Goal: Task Accomplishment & Management: Manage account settings

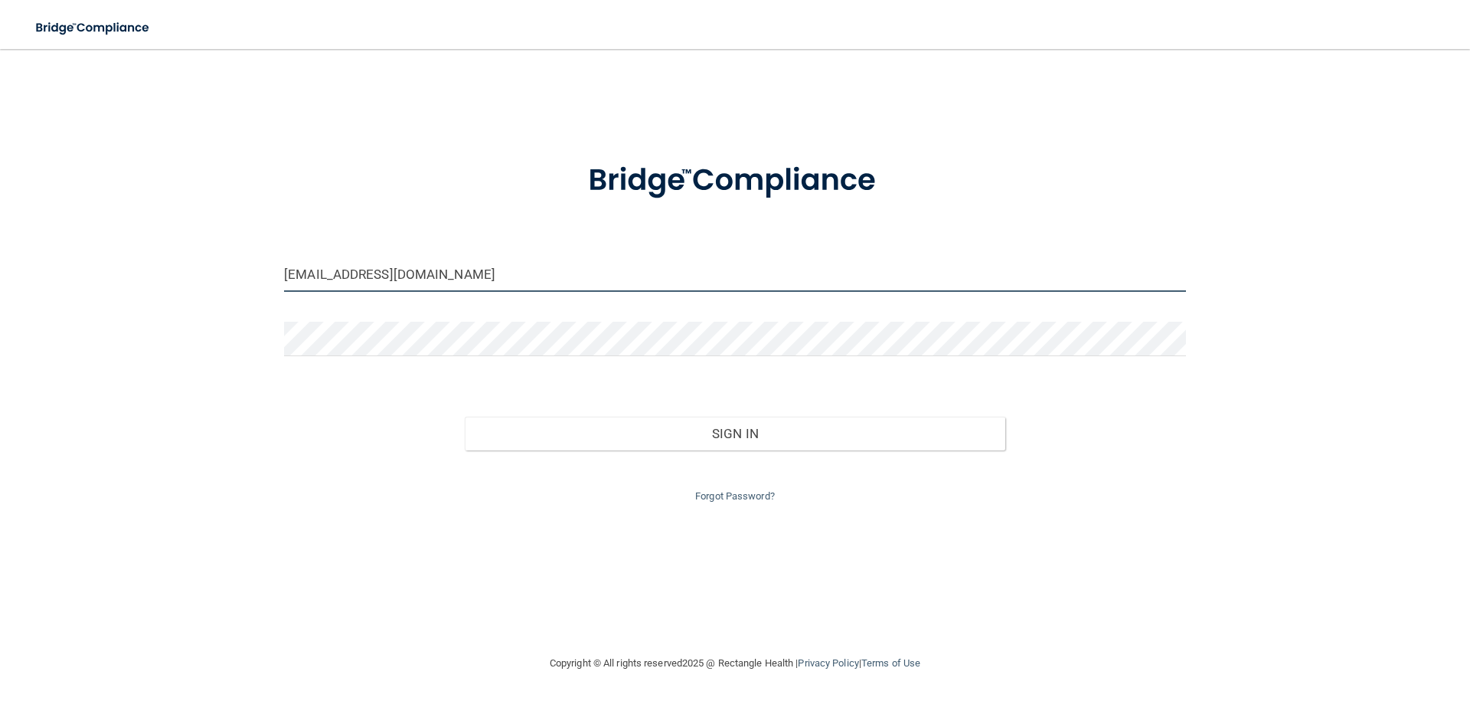
drag, startPoint x: 466, startPoint y: 279, endPoint x: 87, endPoint y: 287, distance: 379.1
click at [87, 287] on div "[EMAIL_ADDRESS][DOMAIN_NAME] Invalid email/password. You don't have permission …" at bounding box center [735, 351] width 1409 height 574
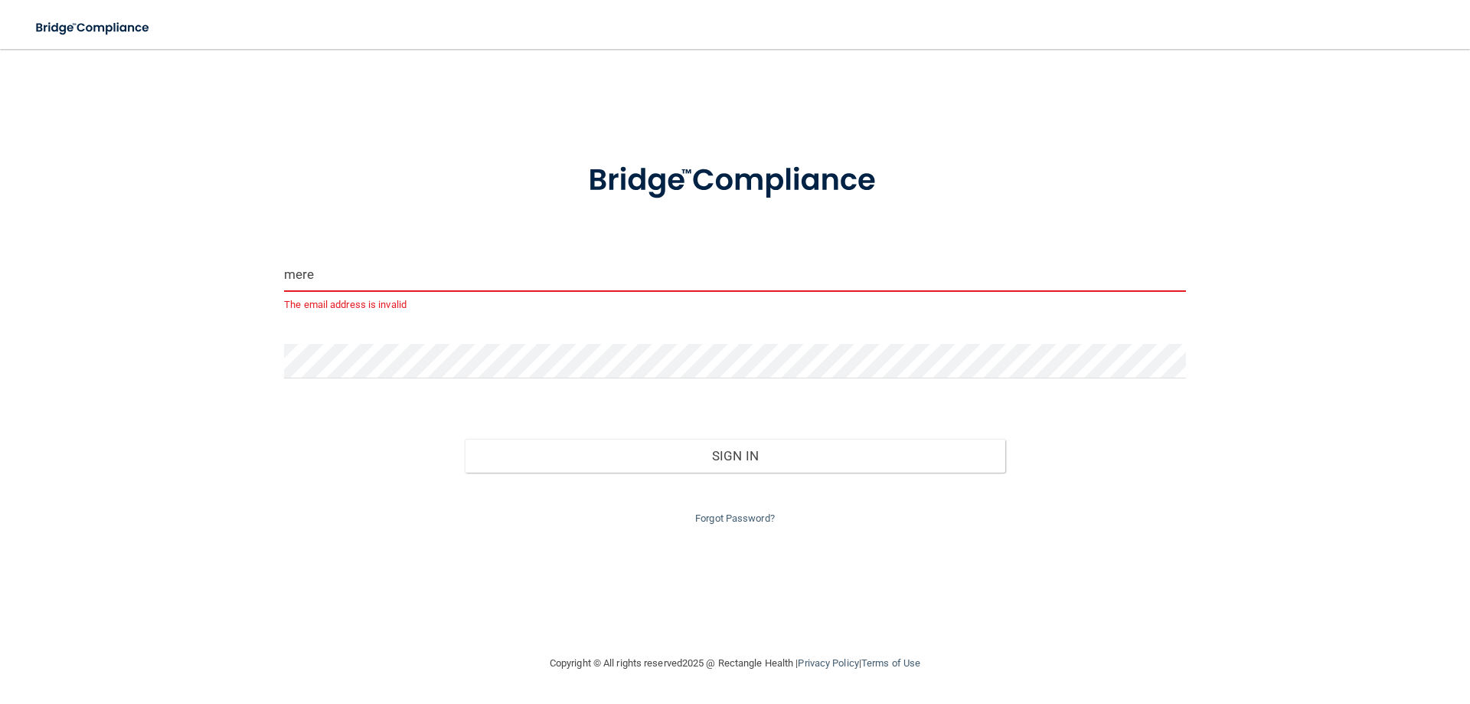
type input "[EMAIL_ADDRESS][DOMAIN_NAME]"
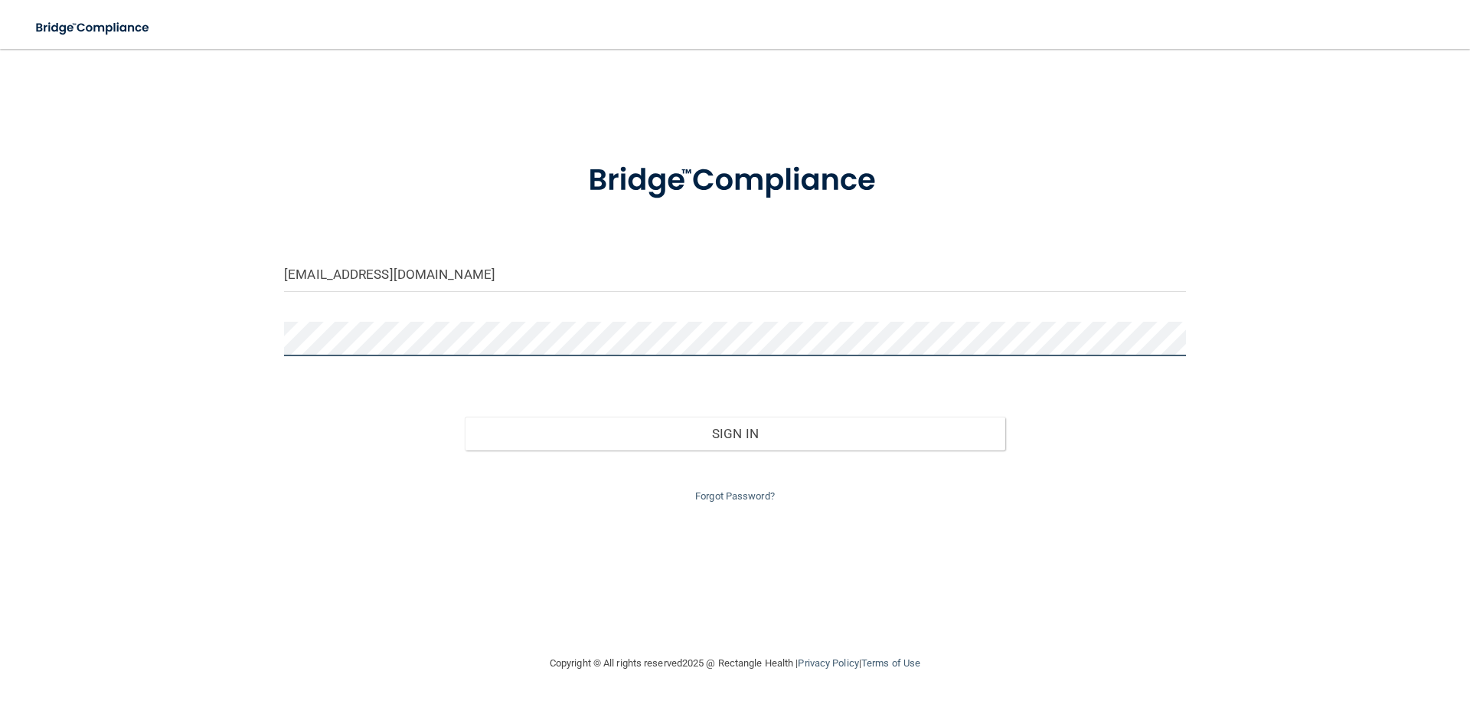
click at [140, 339] on div "[EMAIL_ADDRESS][DOMAIN_NAME] Invalid email/password. You don't have permission …" at bounding box center [735, 351] width 1409 height 574
click at [753, 490] on link "Forgot Password?" at bounding box center [735, 495] width 80 height 11
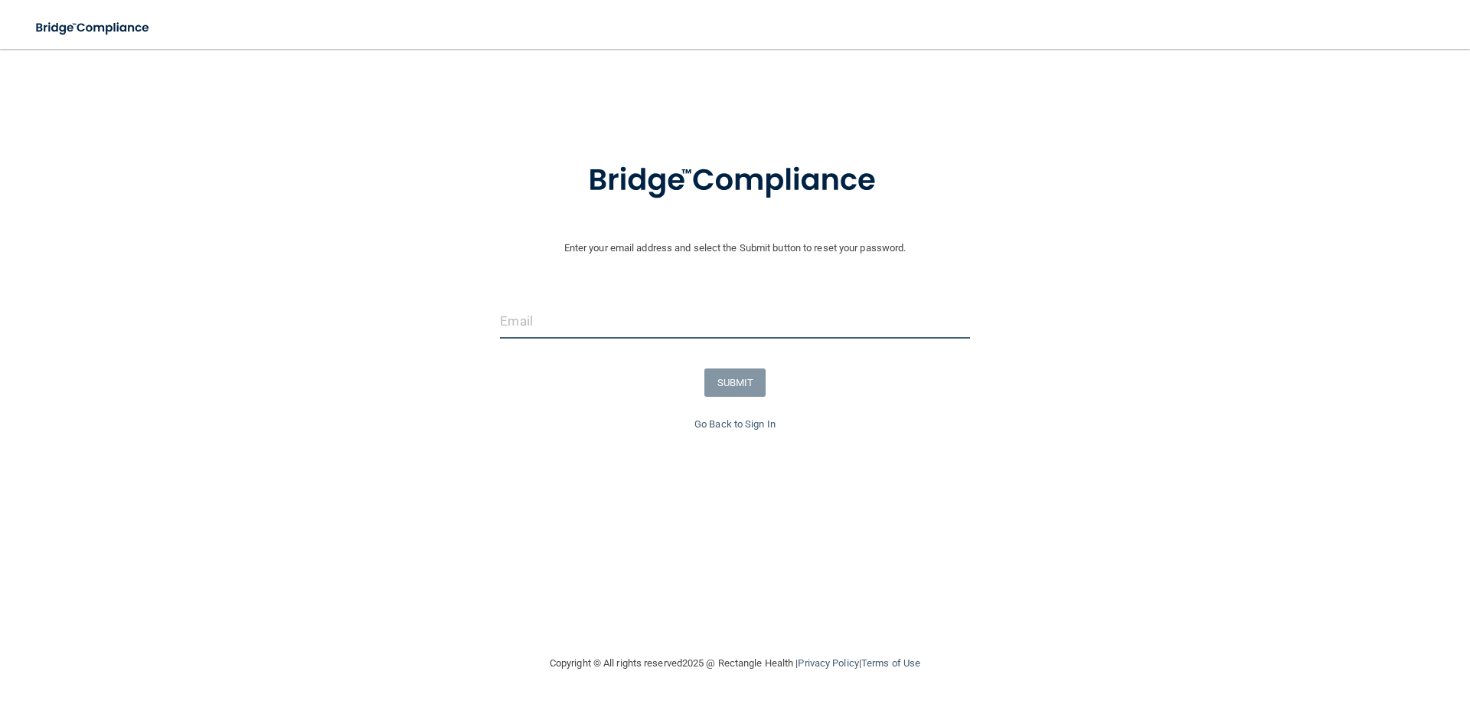
click at [667, 319] on input "email" at bounding box center [734, 321] width 469 height 34
type input "[EMAIL_ADDRESS][DOMAIN_NAME]"
click at [739, 379] on button "SUBMIT" at bounding box center [735, 382] width 62 height 28
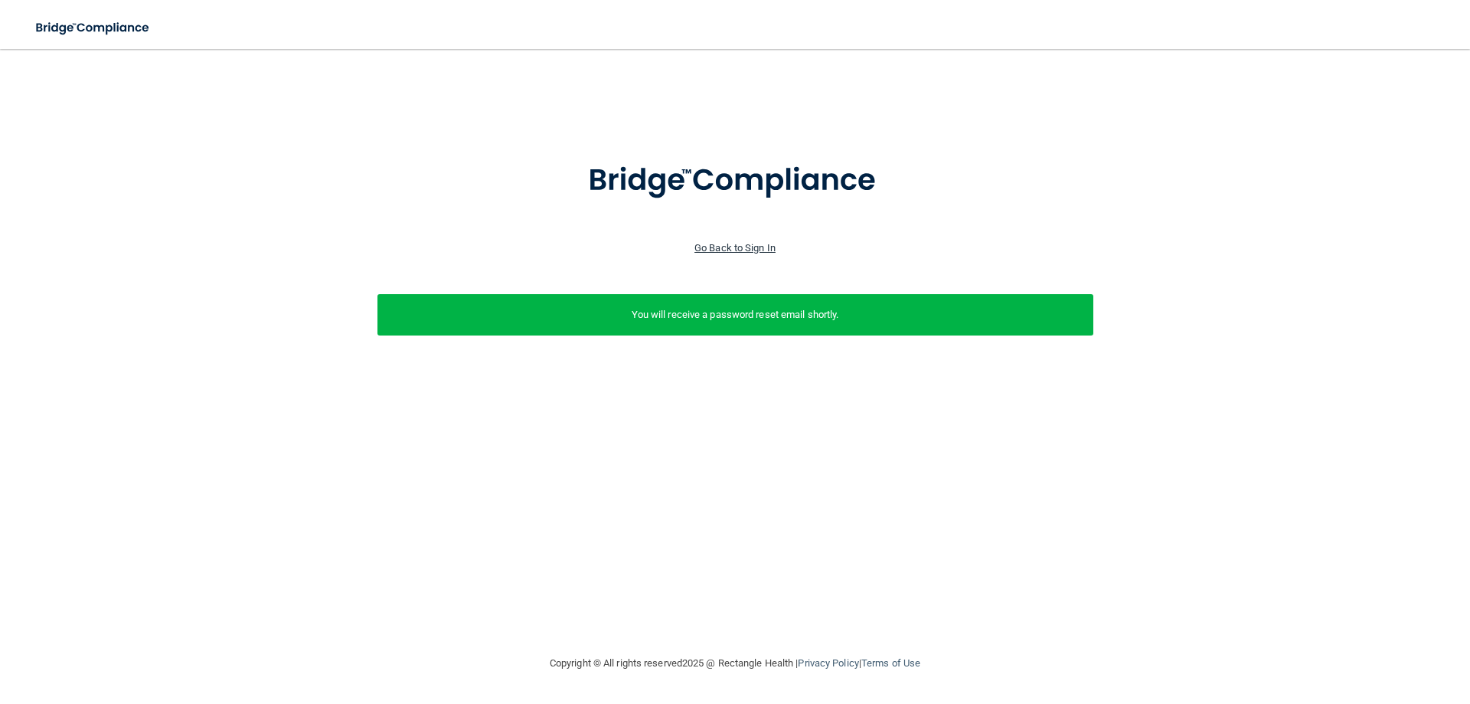
click at [752, 250] on link "Go Back to Sign In" at bounding box center [734, 247] width 81 height 11
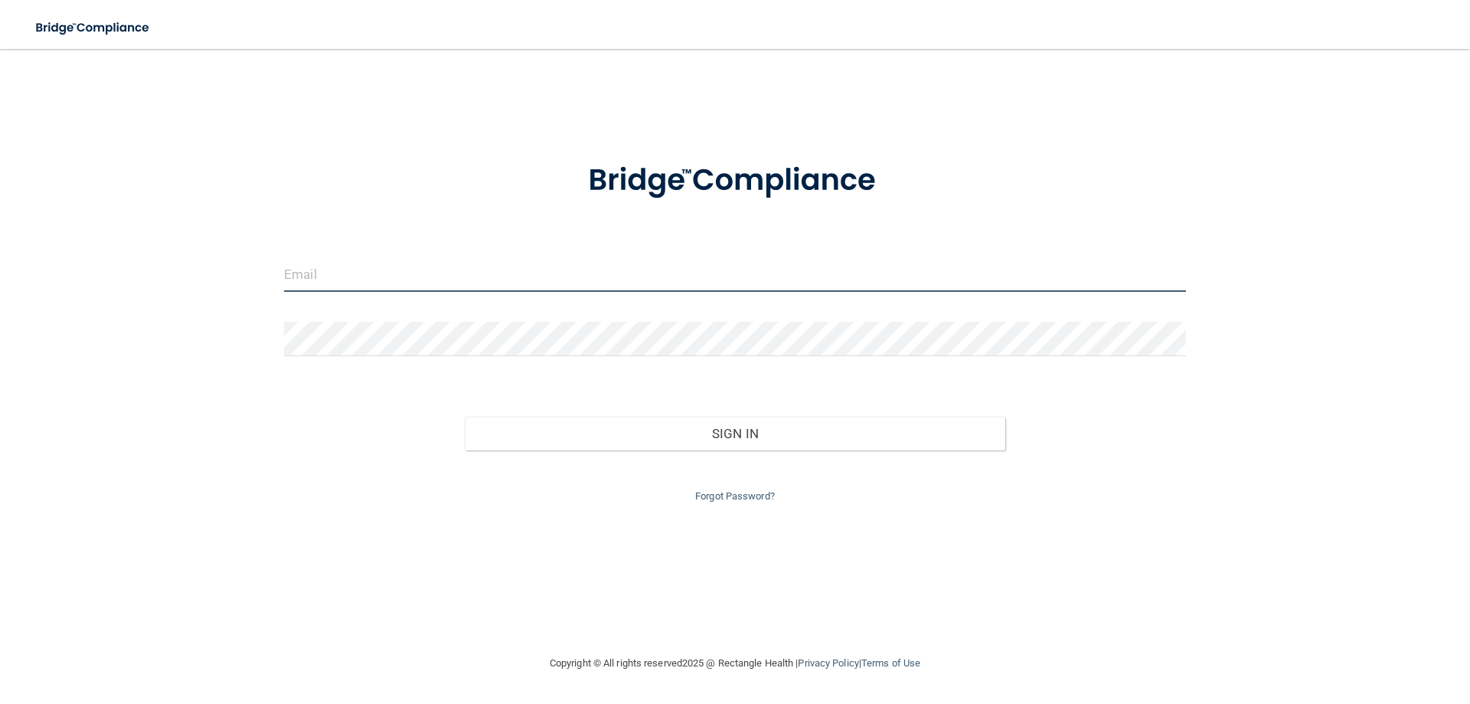
type input "[EMAIL_ADDRESS][DOMAIN_NAME]"
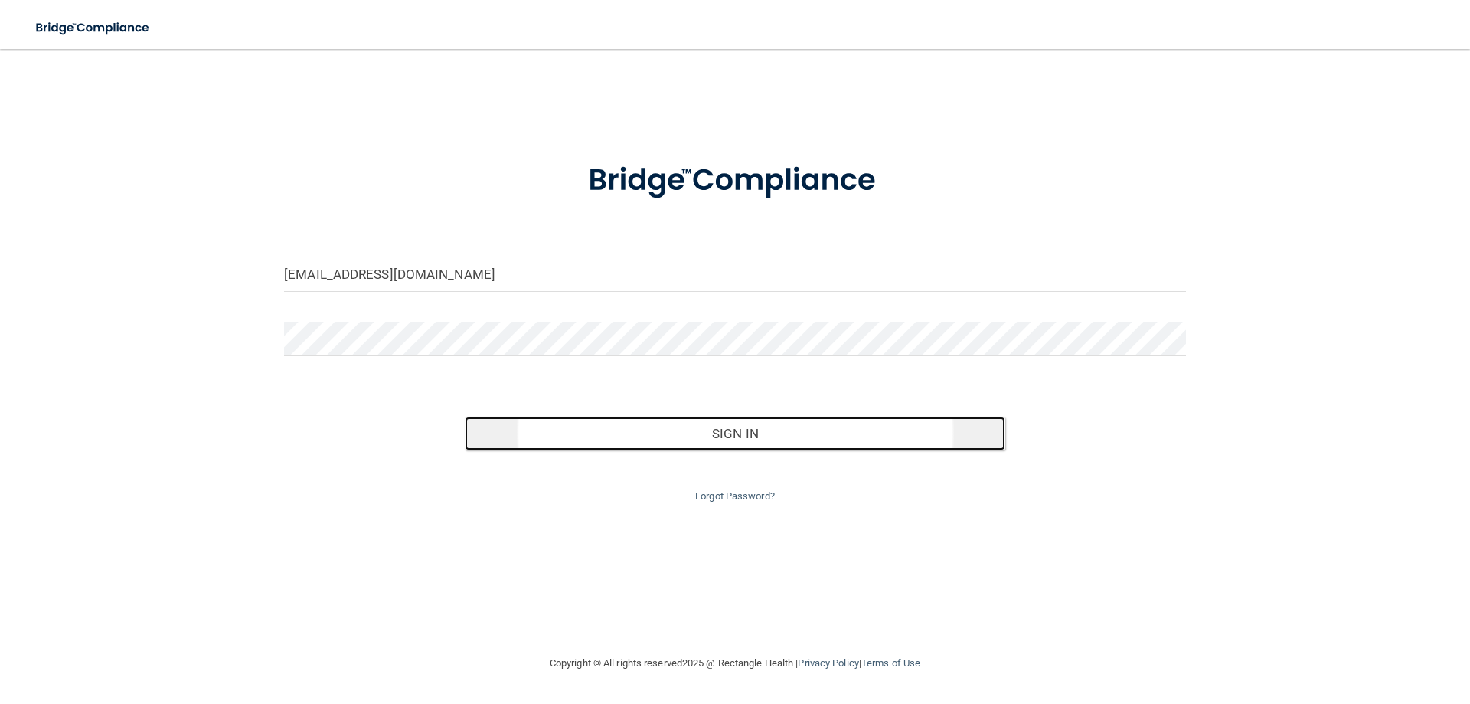
click at [711, 436] on button "Sign In" at bounding box center [735, 434] width 541 height 34
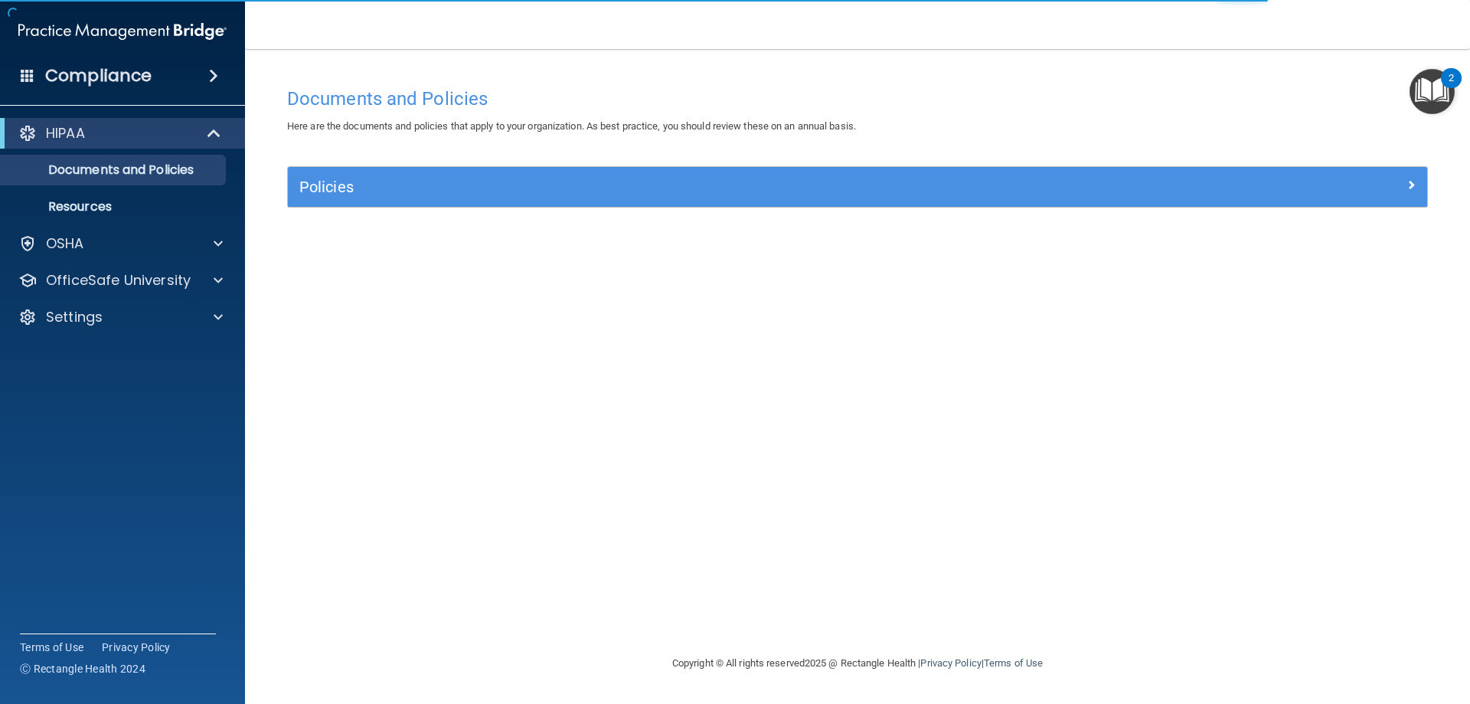
click at [1430, 103] on img "Open Resource Center, 2 new notifications" at bounding box center [1432, 91] width 45 height 45
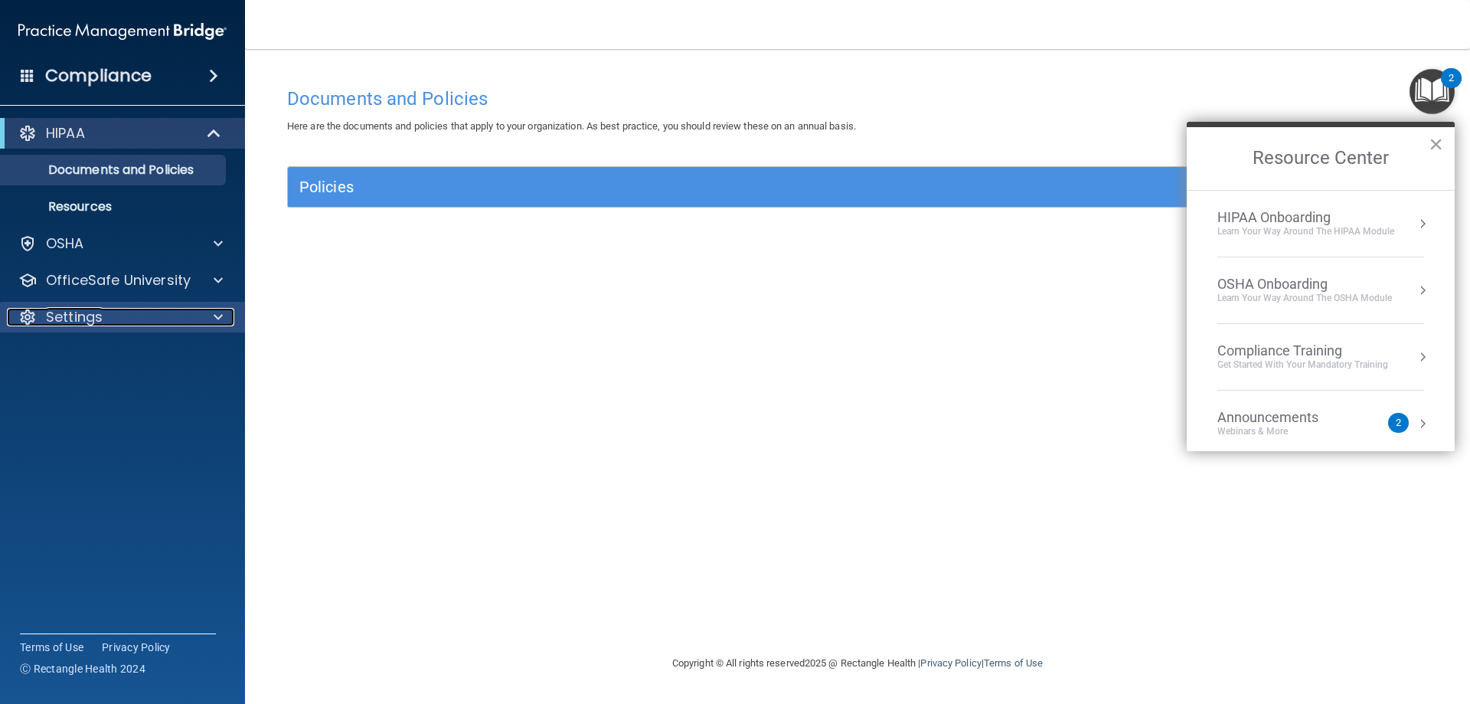
click at [219, 310] on span at bounding box center [218, 317] width 9 height 18
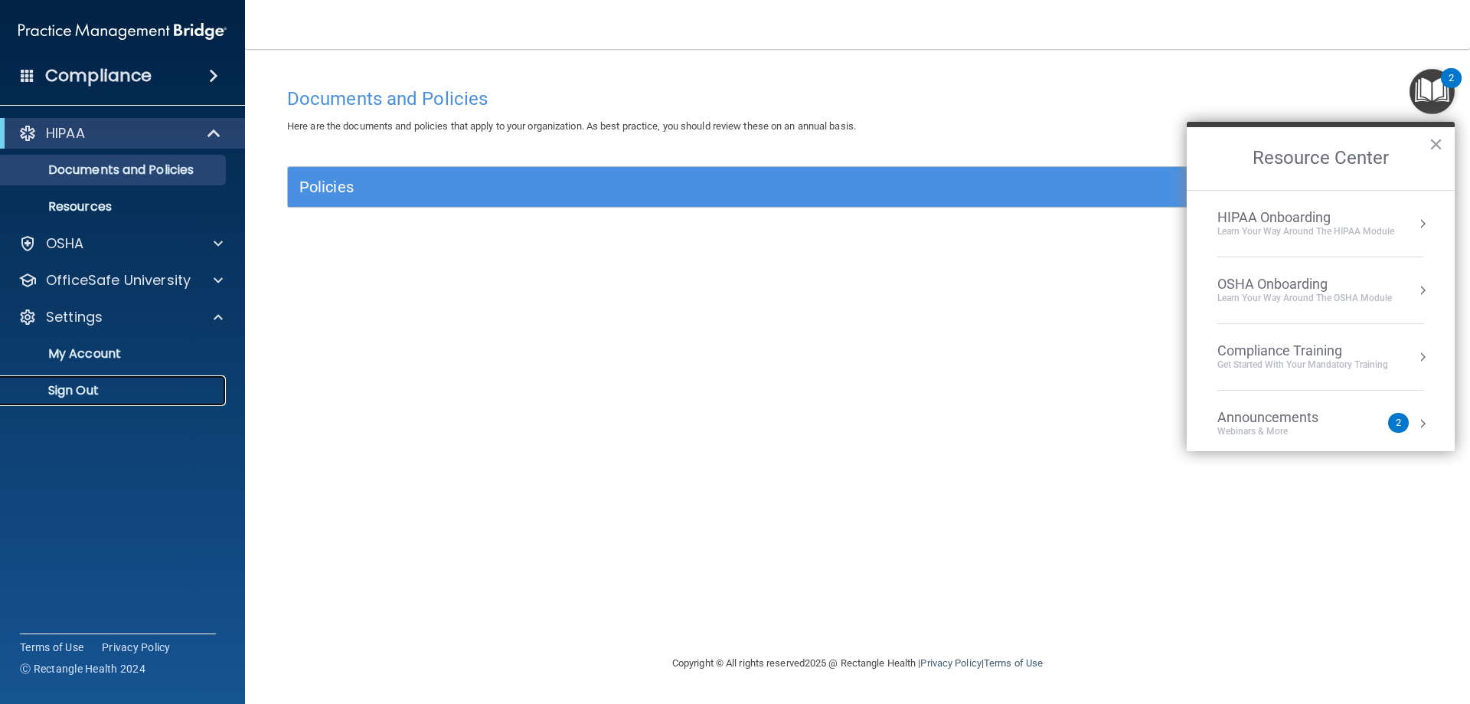
click at [74, 387] on p "Sign Out" at bounding box center [114, 390] width 209 height 15
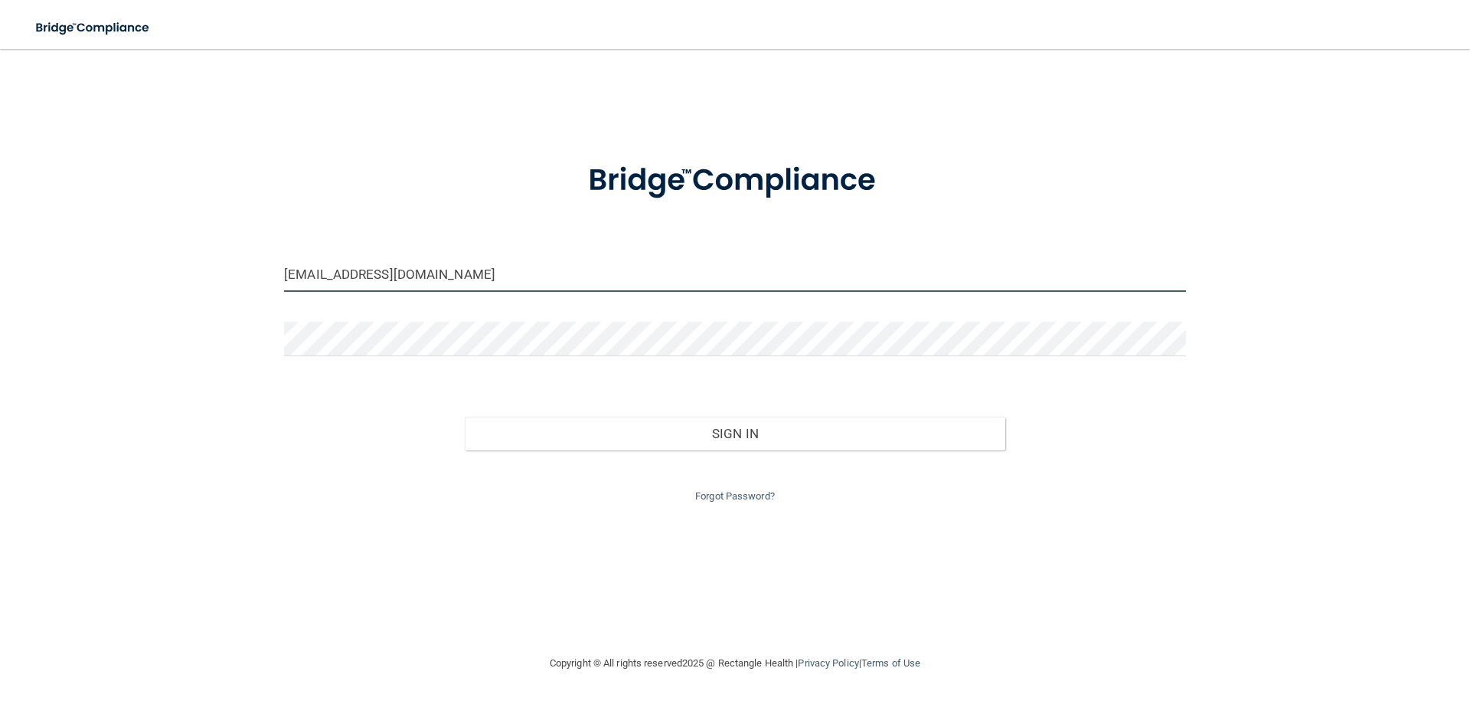
drag, startPoint x: 508, startPoint y: 279, endPoint x: 0, endPoint y: 250, distance: 509.3
click at [0, 250] on main "frontdesk@russoddsraleigh.com Invalid email/password. You don't have permission…" at bounding box center [735, 376] width 1470 height 655
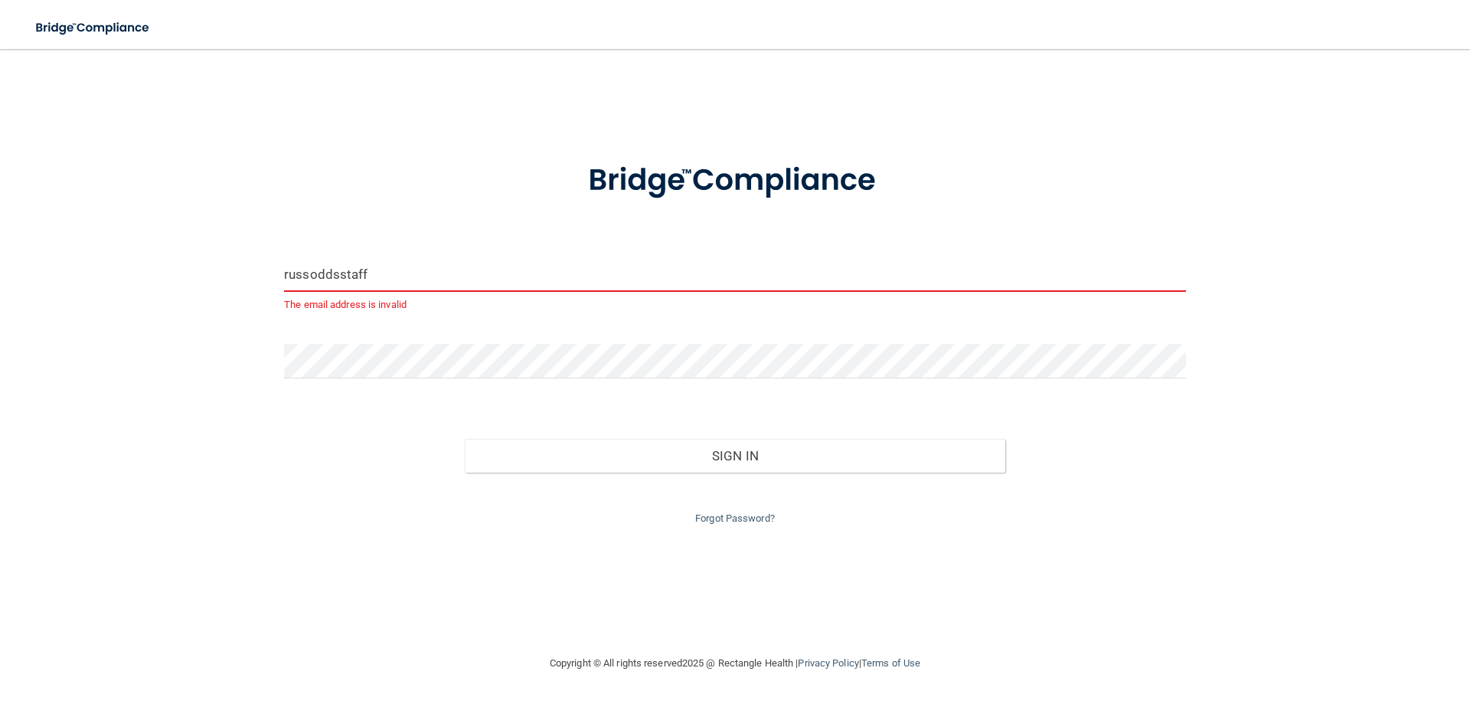
type input "russoddsstaff@gmail.com"
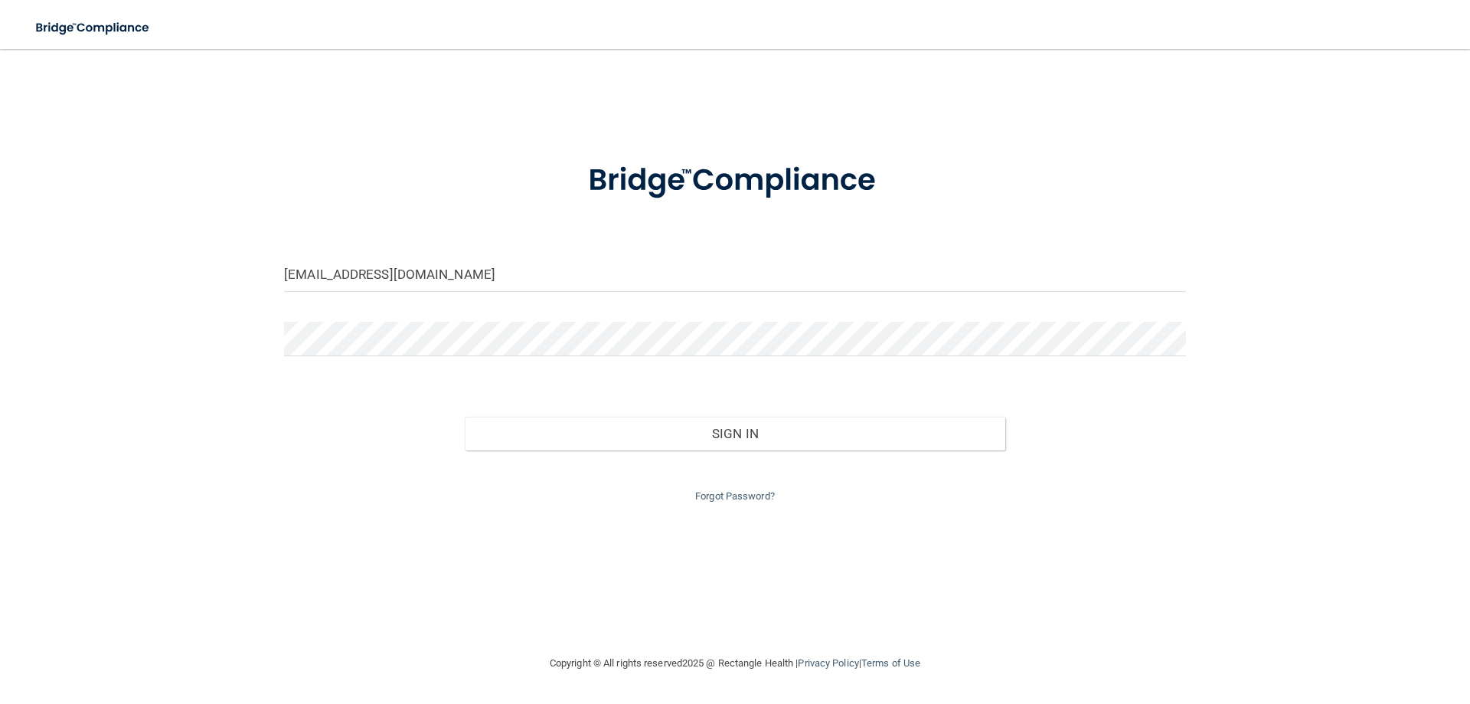
click at [800, 565] on div "russoddsstaff@gmail.com Invalid email/password. You don't have permission to ac…" at bounding box center [735, 351] width 1409 height 574
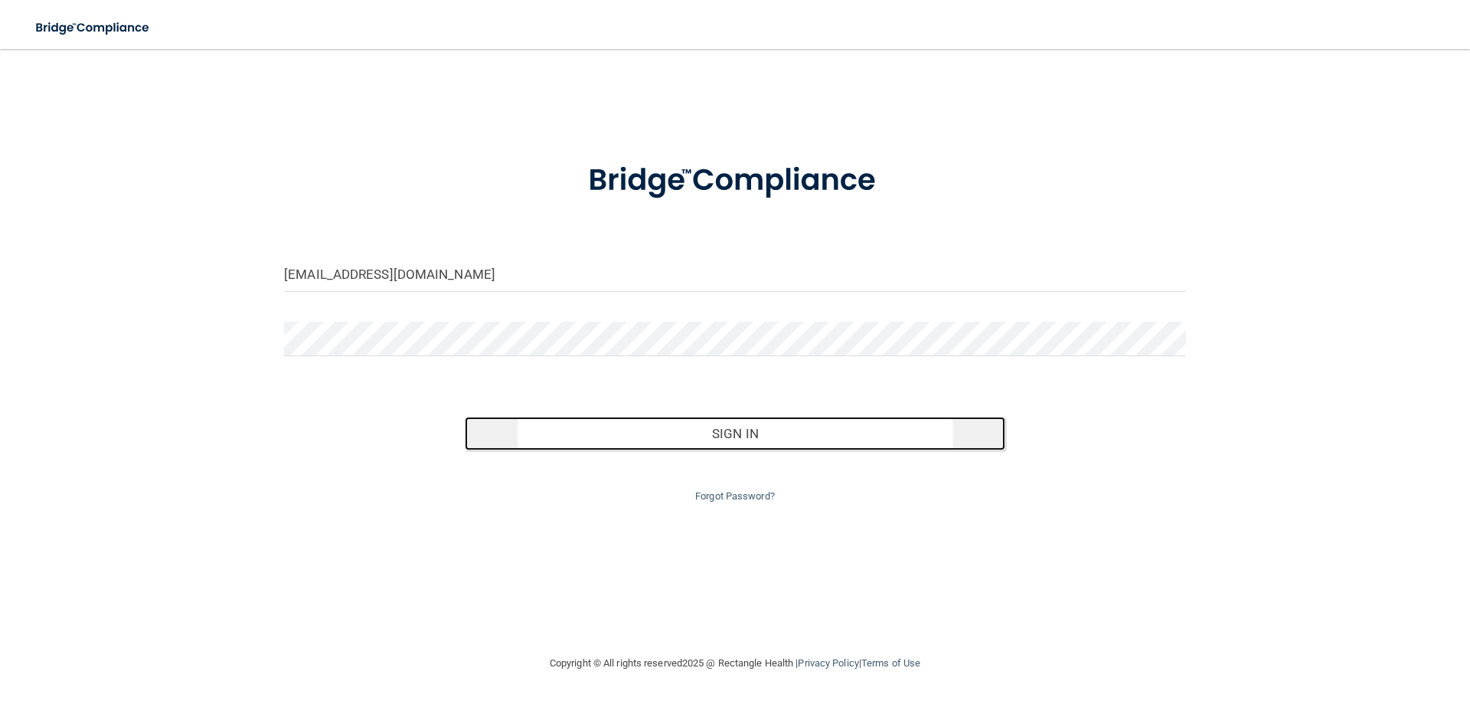
click at [717, 430] on button "Sign In" at bounding box center [735, 434] width 541 height 34
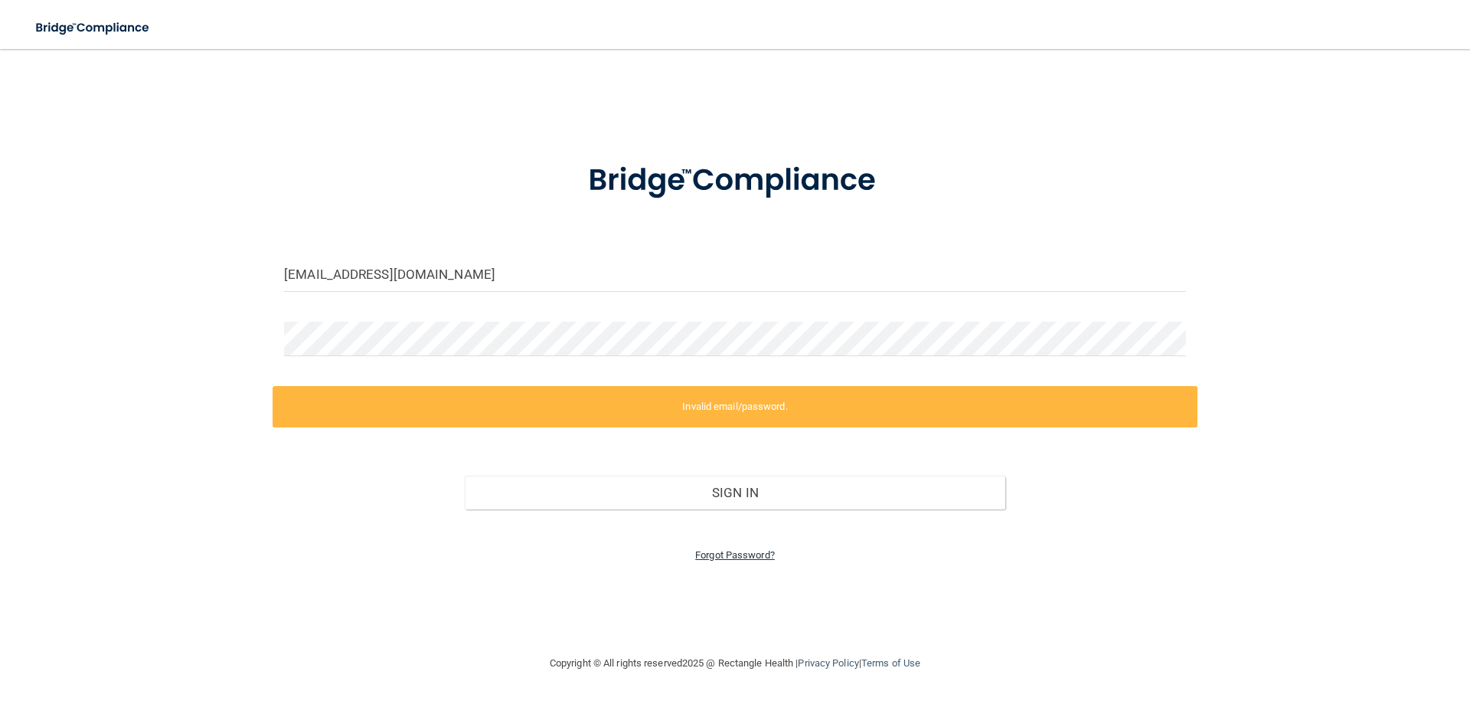
click at [751, 551] on link "Forgot Password?" at bounding box center [735, 554] width 80 height 11
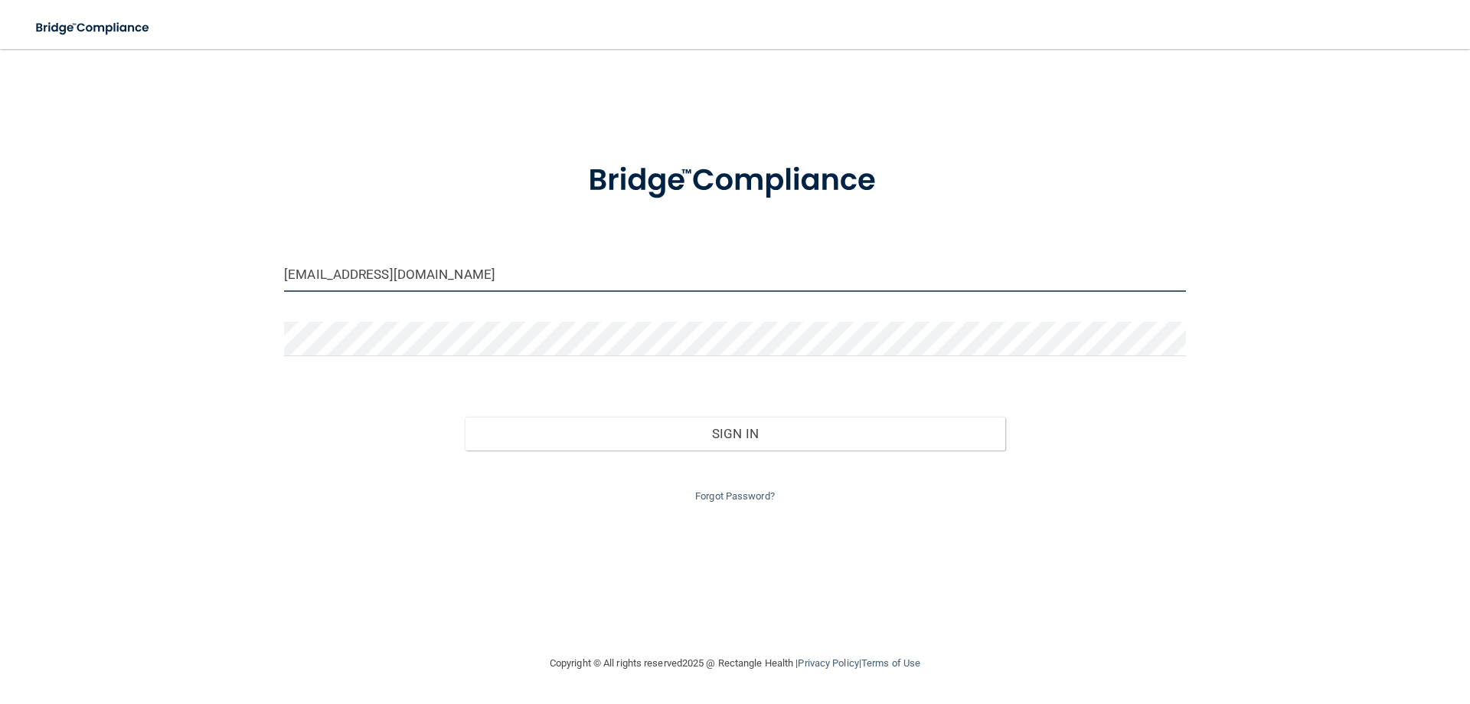
drag, startPoint x: 472, startPoint y: 279, endPoint x: 24, endPoint y: 255, distance: 449.3
click at [44, 273] on div "[EMAIL_ADDRESS][DOMAIN_NAME] Invalid email/password. You don't have permission …" at bounding box center [735, 351] width 1409 height 574
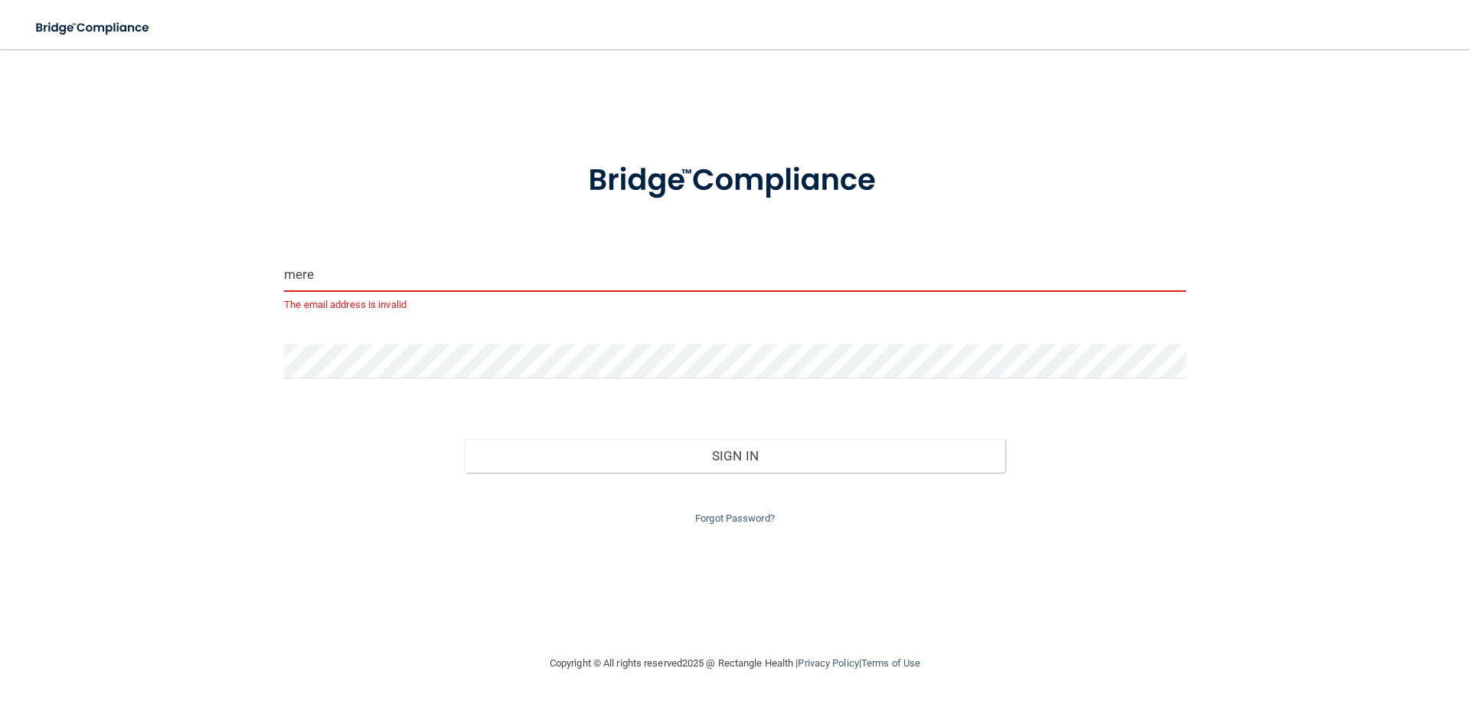
type input "[EMAIL_ADDRESS][DOMAIN_NAME]"
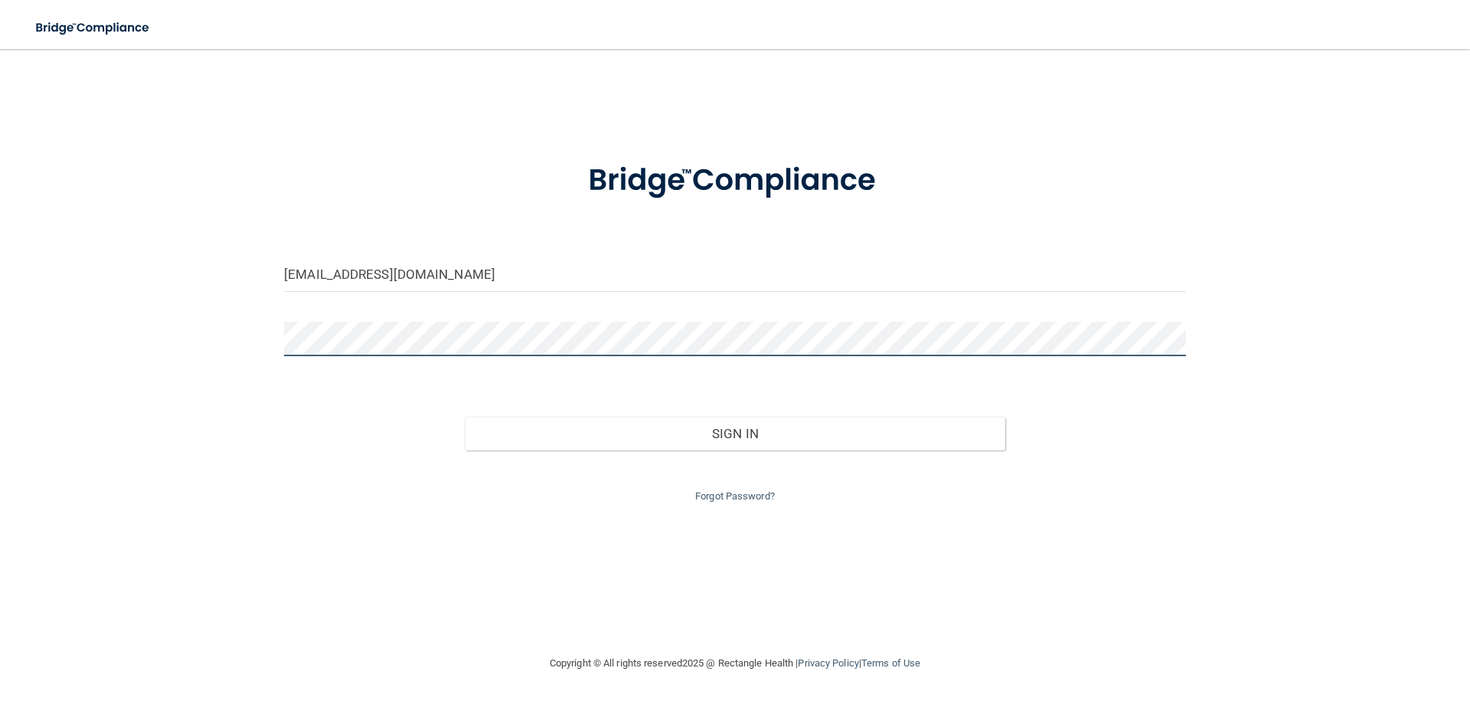
click at [119, 351] on div "[EMAIL_ADDRESS][DOMAIN_NAME] Invalid email/password. You don't have permission …" at bounding box center [735, 351] width 1409 height 574
click at [743, 498] on link "Forgot Password?" at bounding box center [735, 495] width 80 height 11
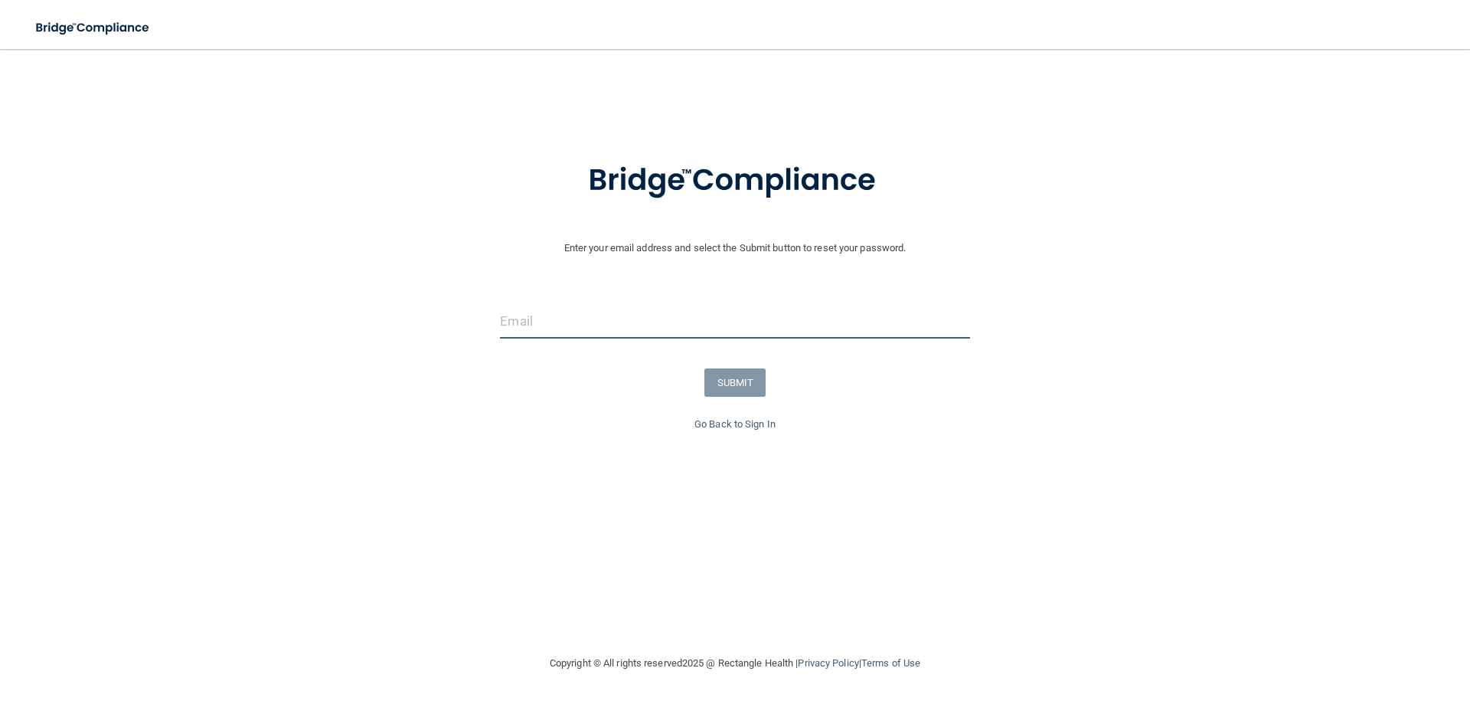
click at [683, 319] on input "email" at bounding box center [734, 321] width 469 height 34
type input "[EMAIL_ADDRESS][DOMAIN_NAME]"
click at [737, 382] on button "SUBMIT" at bounding box center [735, 382] width 62 height 28
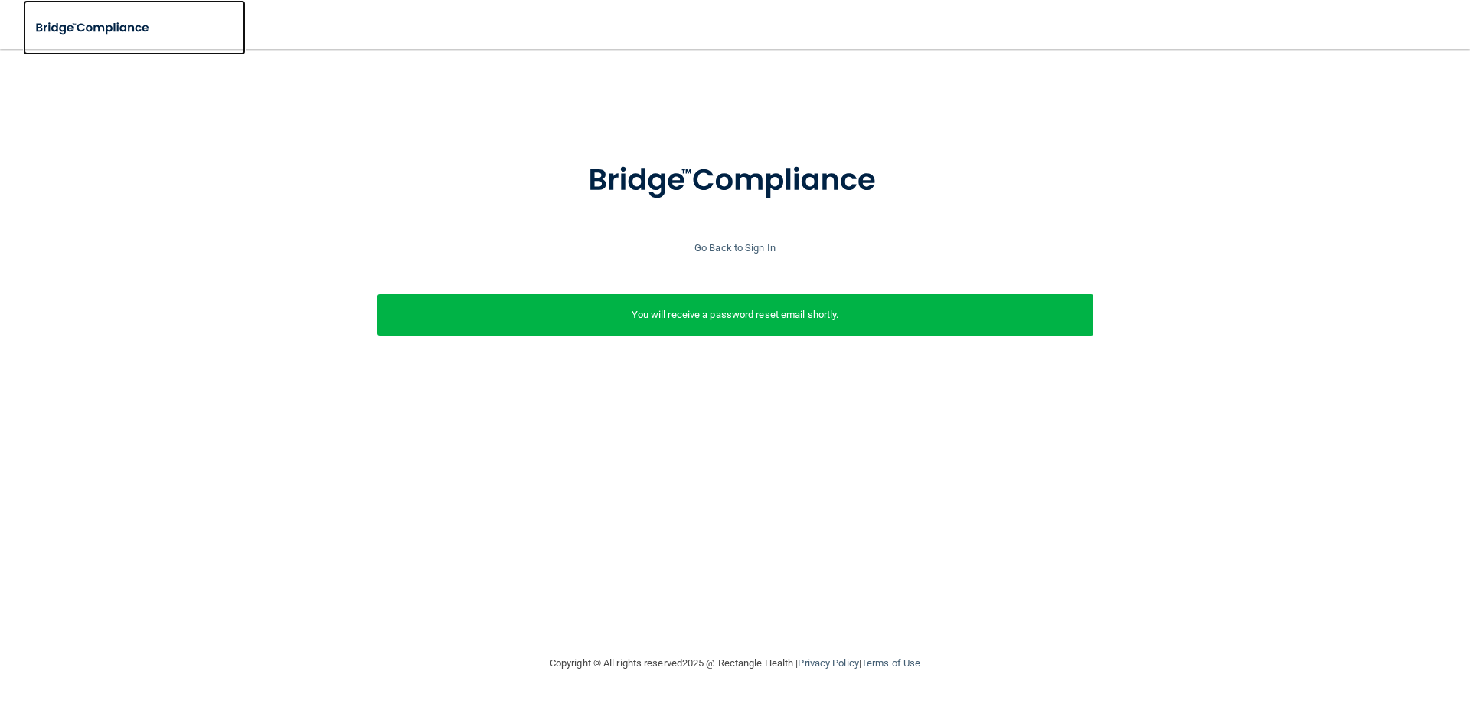
click at [85, 27] on img at bounding box center [93, 27] width 141 height 31
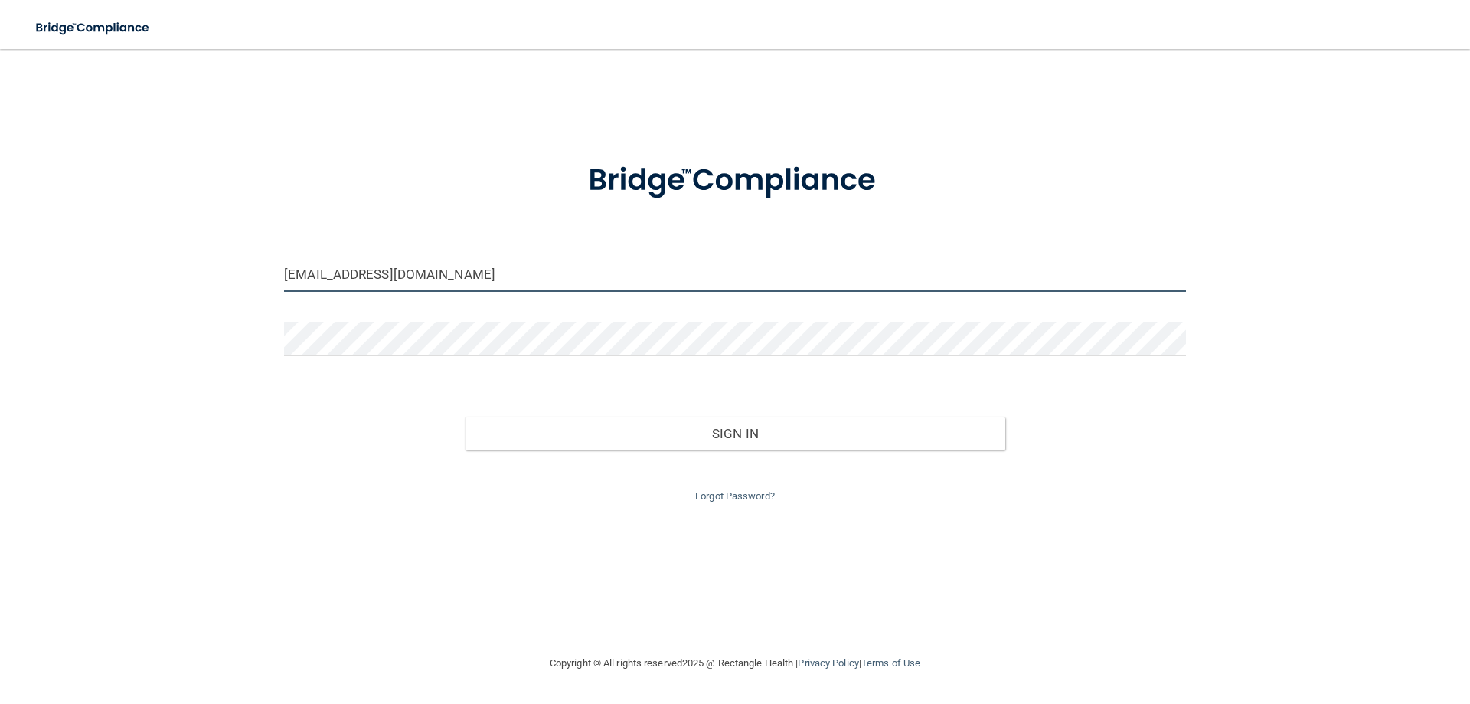
drag, startPoint x: 501, startPoint y: 273, endPoint x: 87, endPoint y: 266, distance: 413.5
click at [87, 266] on div "frontdesk@russoddsraleigh.com Invalid email/password. You don't have permission…" at bounding box center [735, 351] width 1409 height 574
type input "[EMAIL_ADDRESS][DOMAIN_NAME]"
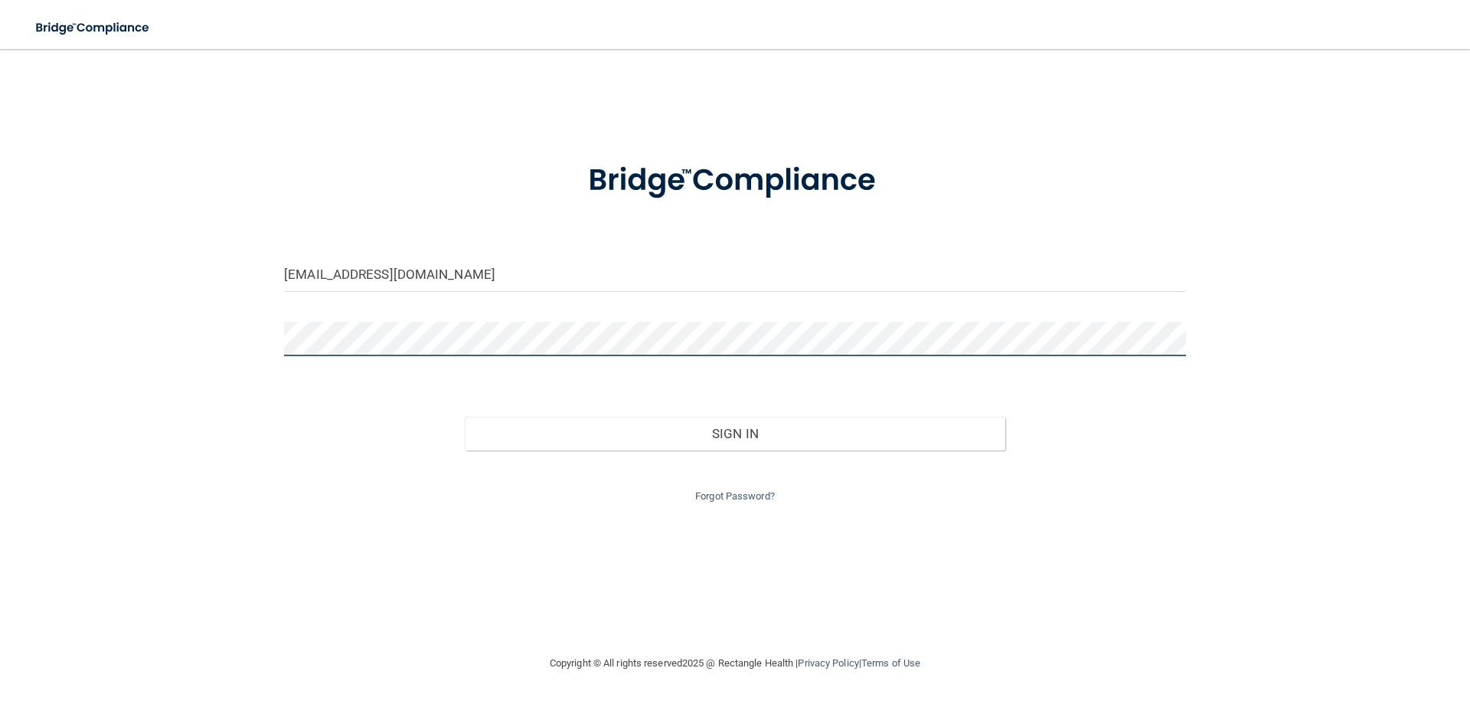
click at [465, 417] on button "Sign In" at bounding box center [735, 434] width 541 height 34
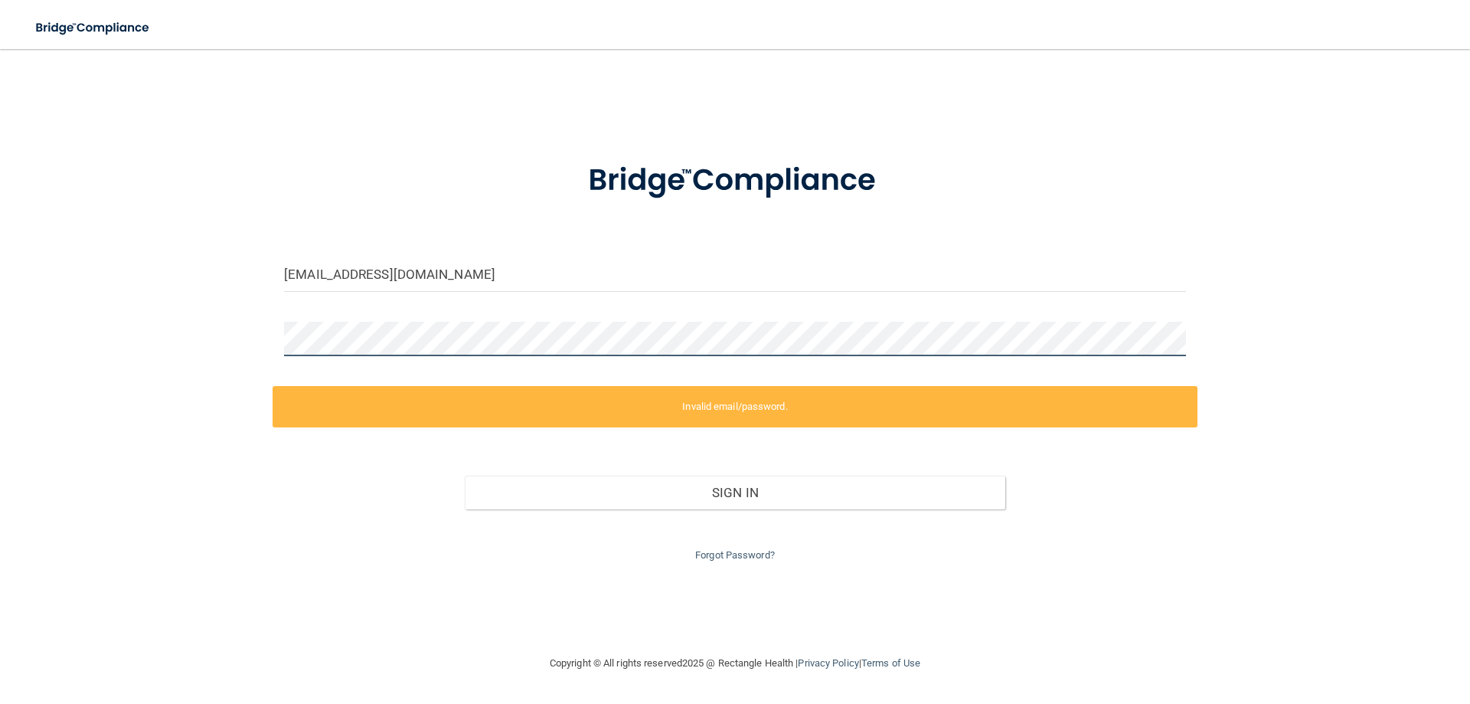
click at [145, 334] on div "[EMAIL_ADDRESS][DOMAIN_NAME] Invalid email/password. You don't have permission …" at bounding box center [735, 351] width 1409 height 574
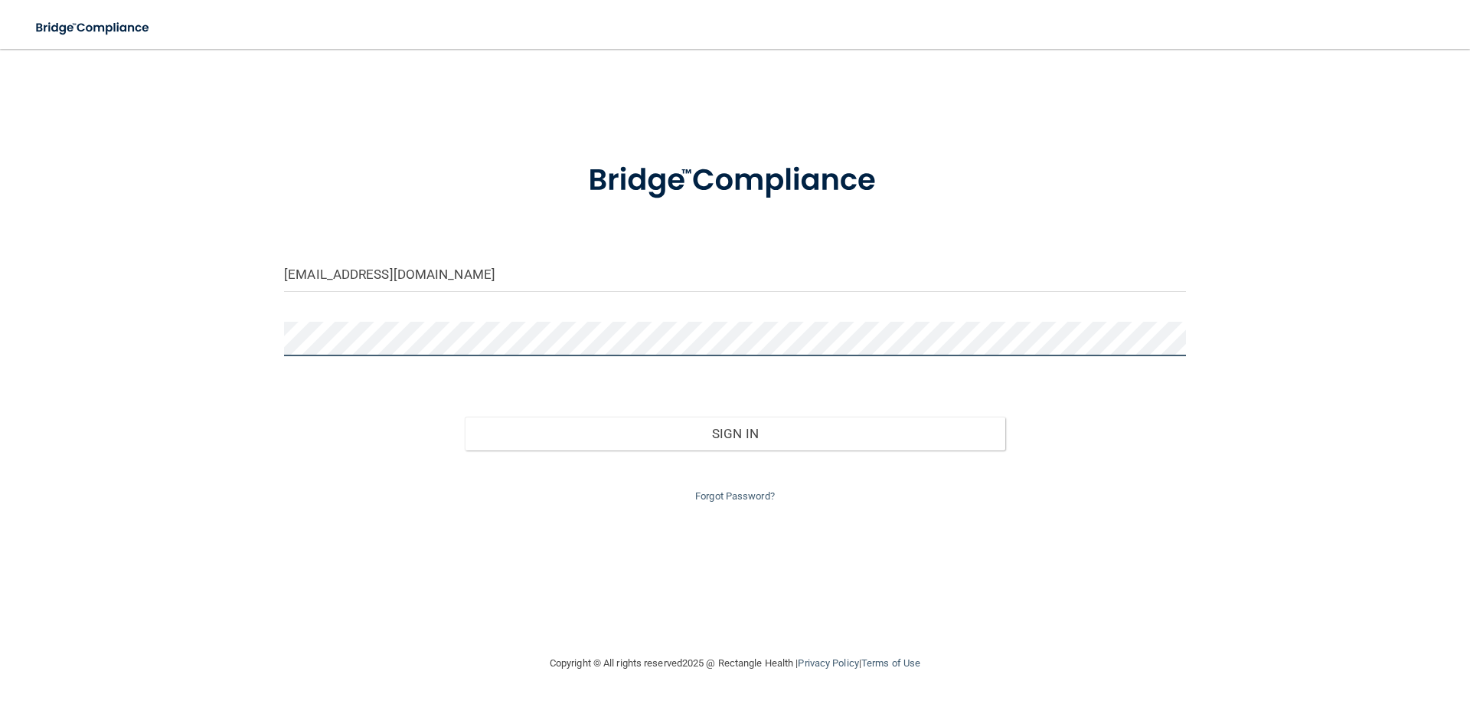
click at [465, 417] on button "Sign In" at bounding box center [735, 434] width 541 height 34
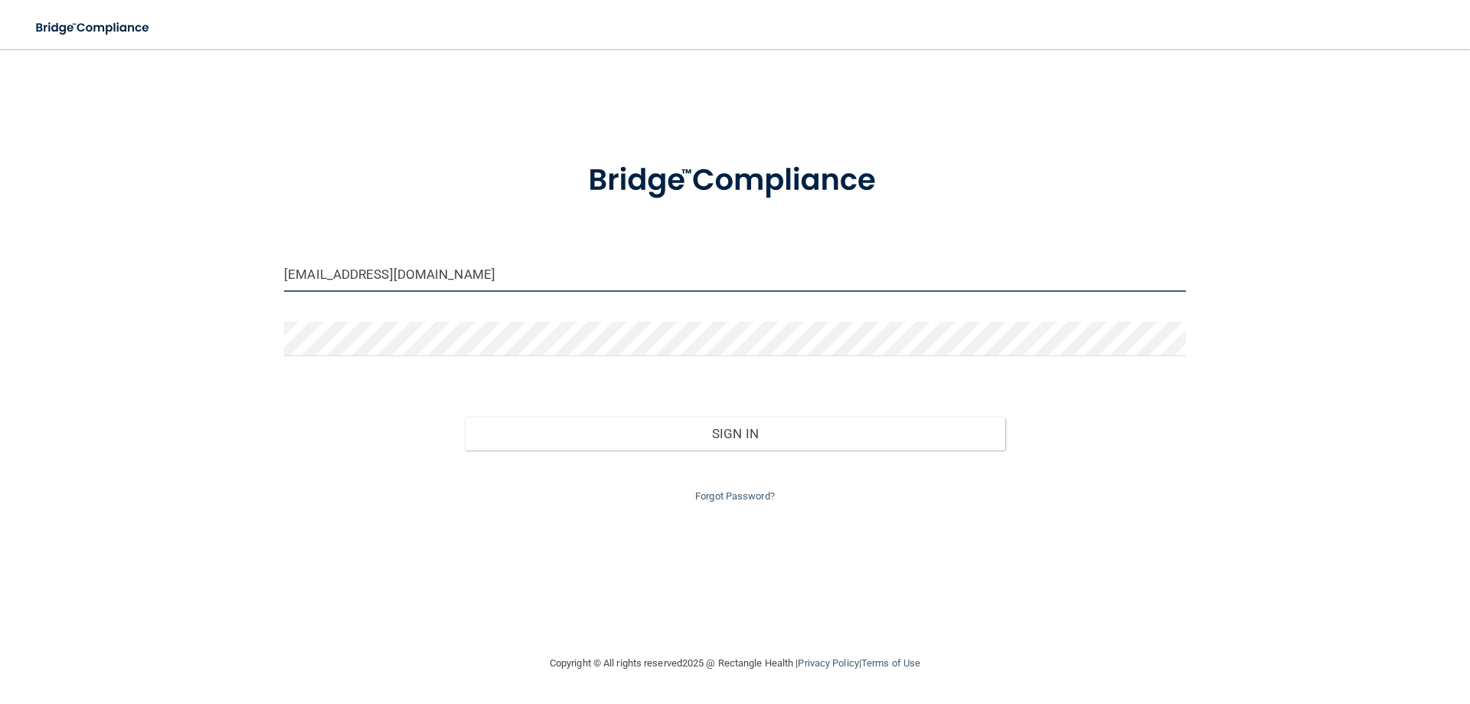
drag, startPoint x: 134, startPoint y: 217, endPoint x: 0, endPoint y: 150, distance: 149.6
click at [0, 156] on main "[EMAIL_ADDRESS][DOMAIN_NAME] Invalid email/password. You don't have permission …" at bounding box center [735, 376] width 1470 height 655
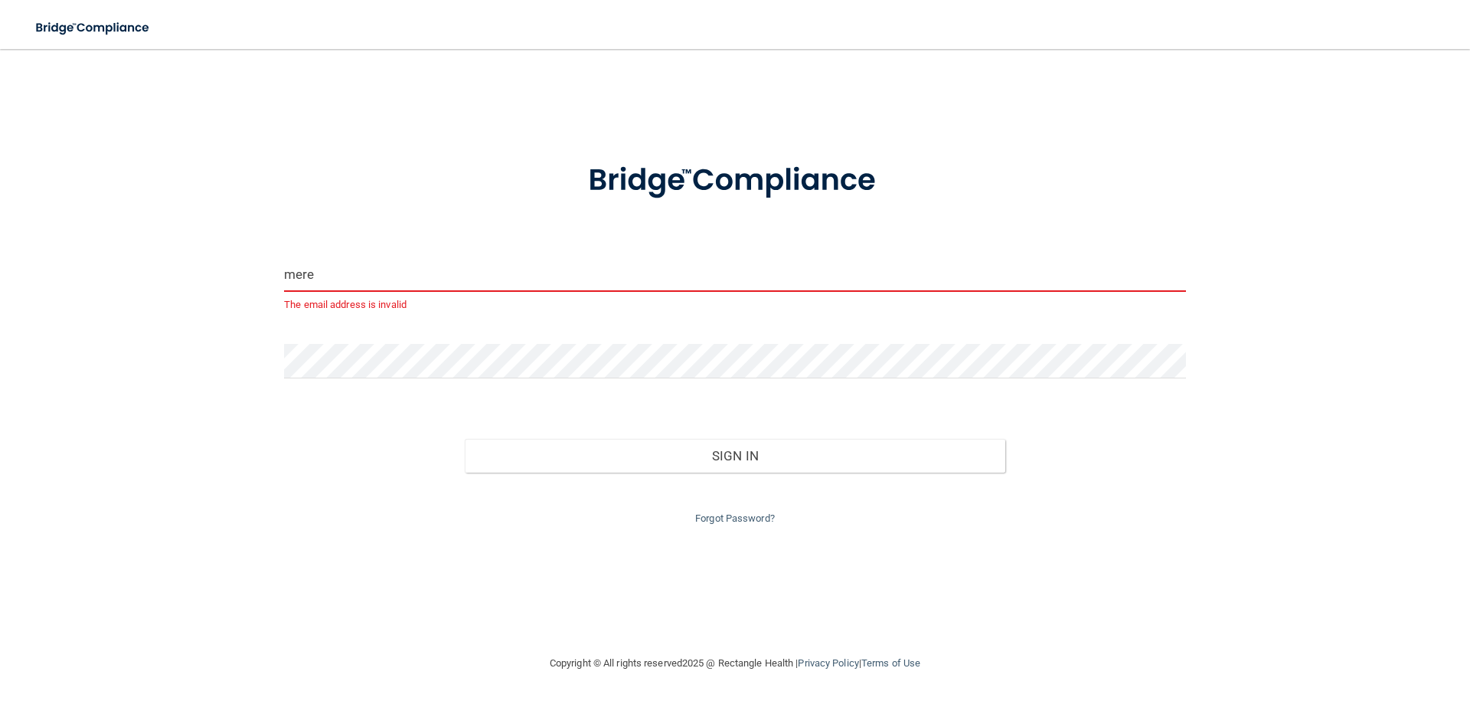
type input "[EMAIL_ADDRESS][DOMAIN_NAME]"
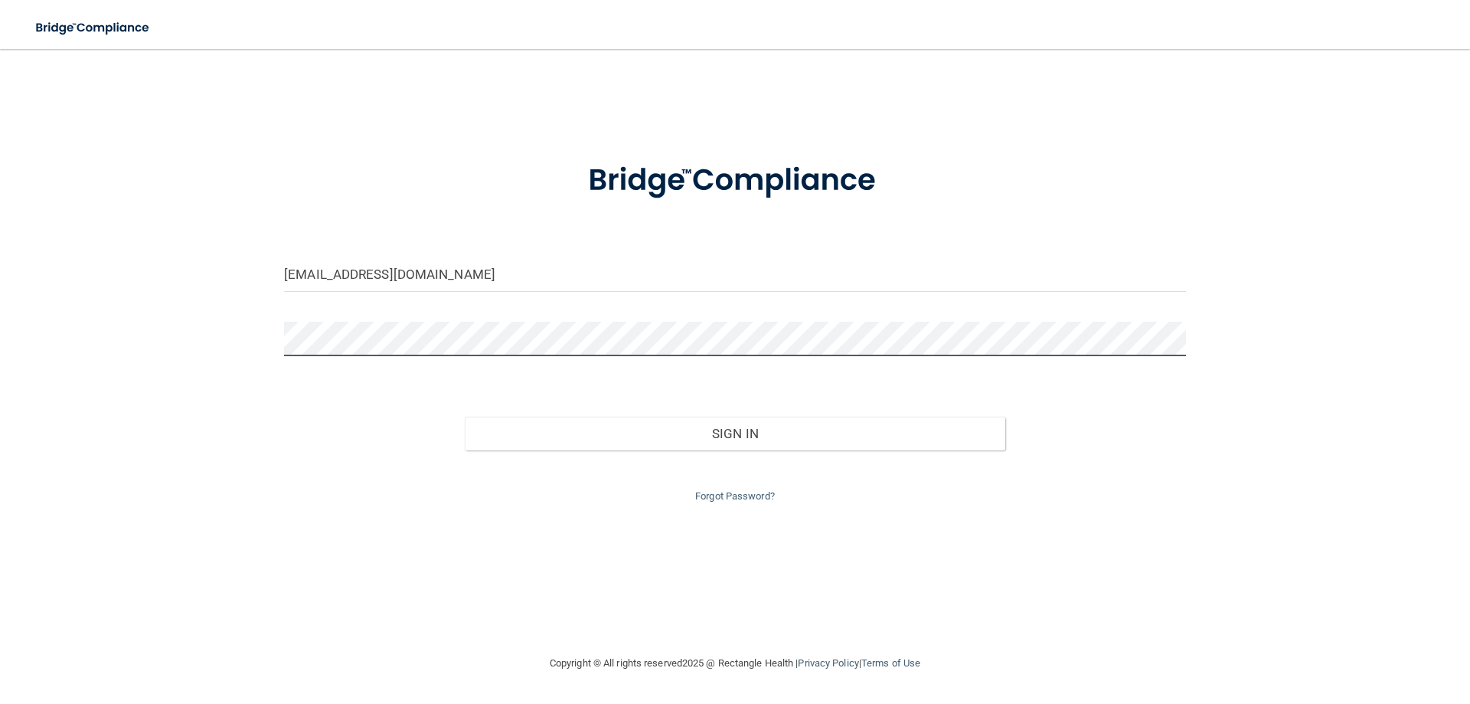
click at [47, 335] on div "[EMAIL_ADDRESS][DOMAIN_NAME] Invalid email/password. You don't have permission …" at bounding box center [735, 351] width 1409 height 574
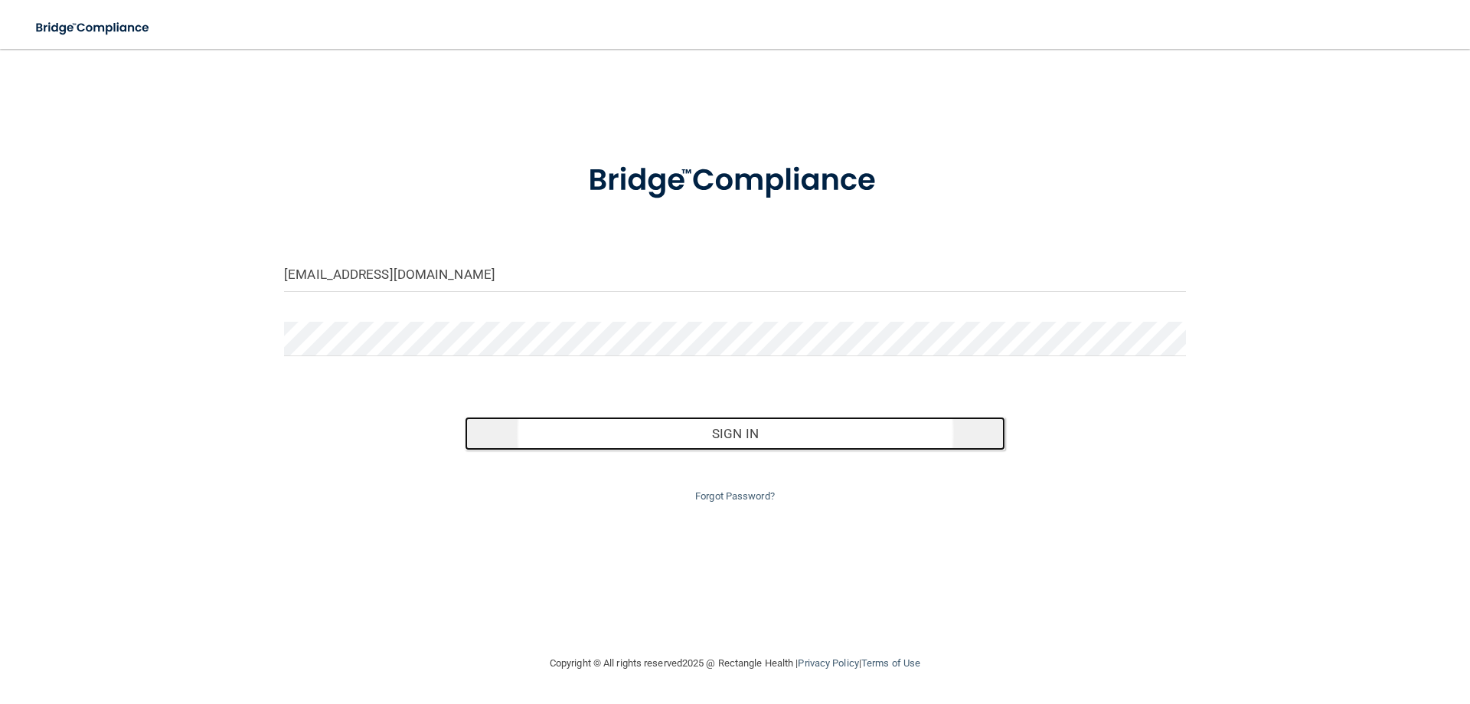
click at [774, 445] on button "Sign In" at bounding box center [735, 434] width 541 height 34
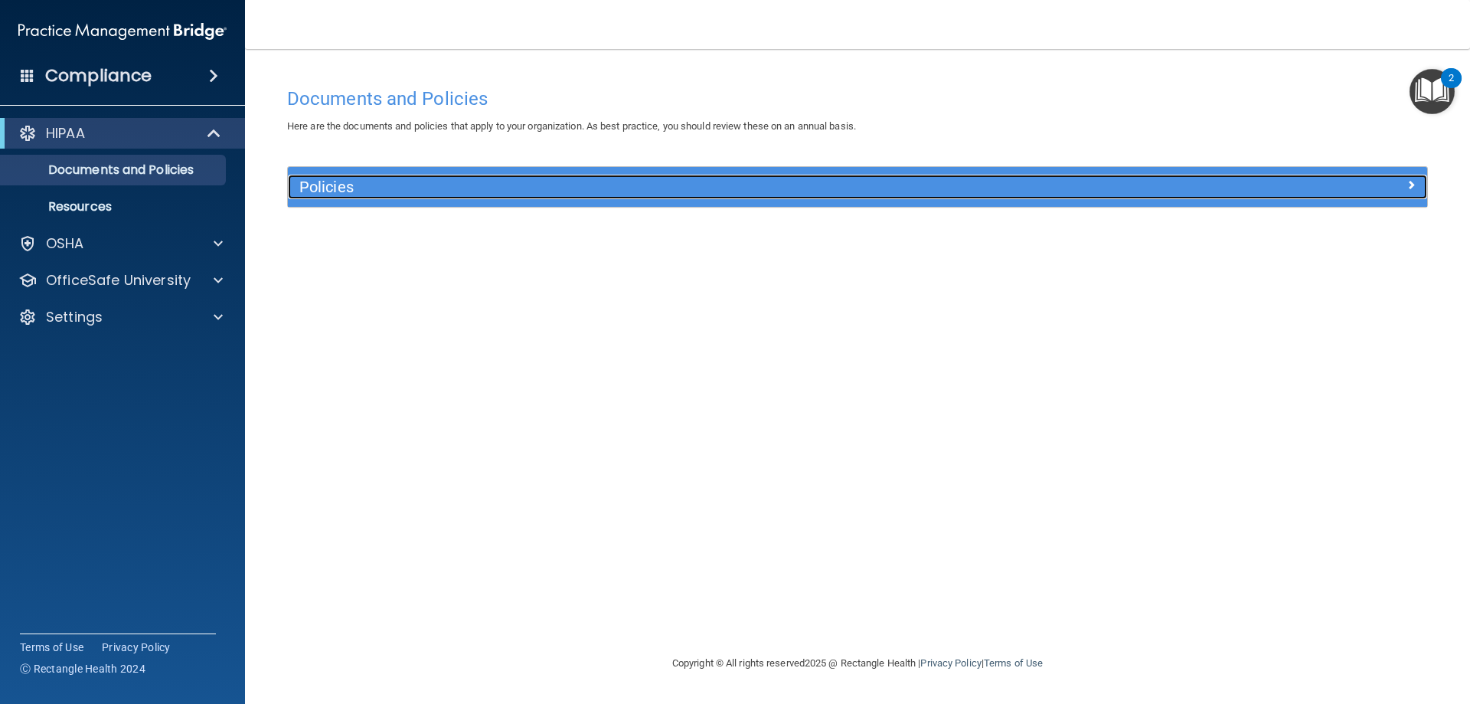
click at [1406, 185] on div at bounding box center [1284, 184] width 285 height 18
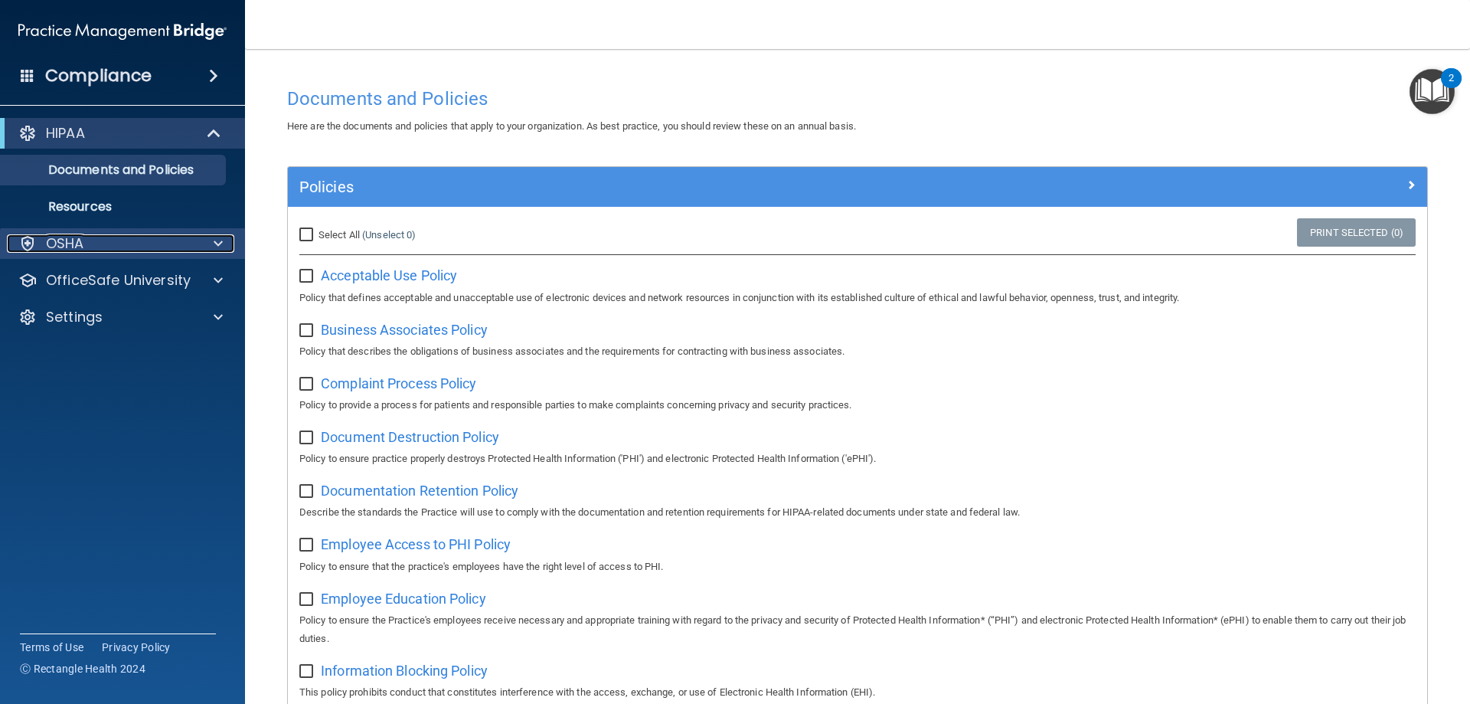
click at [224, 240] on div at bounding box center [216, 243] width 38 height 18
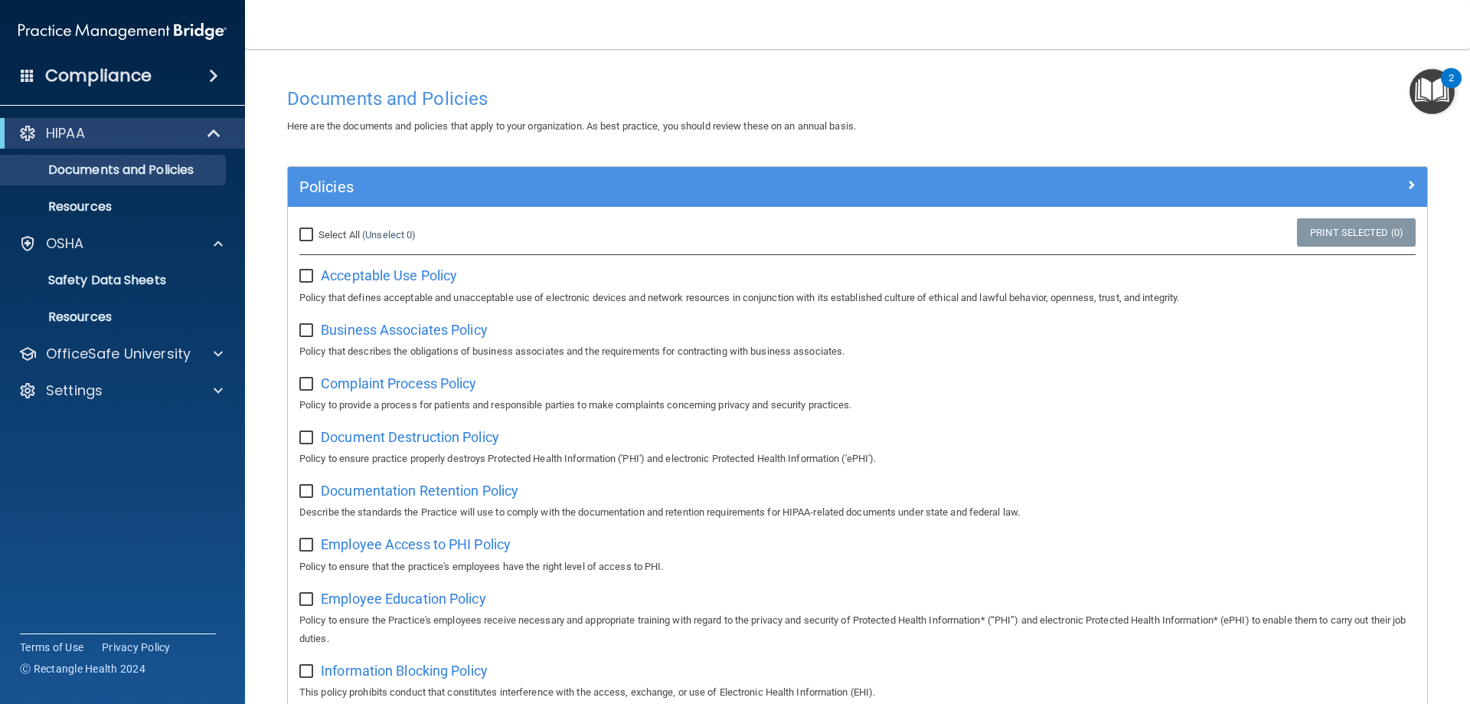
click at [218, 72] on span at bounding box center [213, 76] width 9 height 18
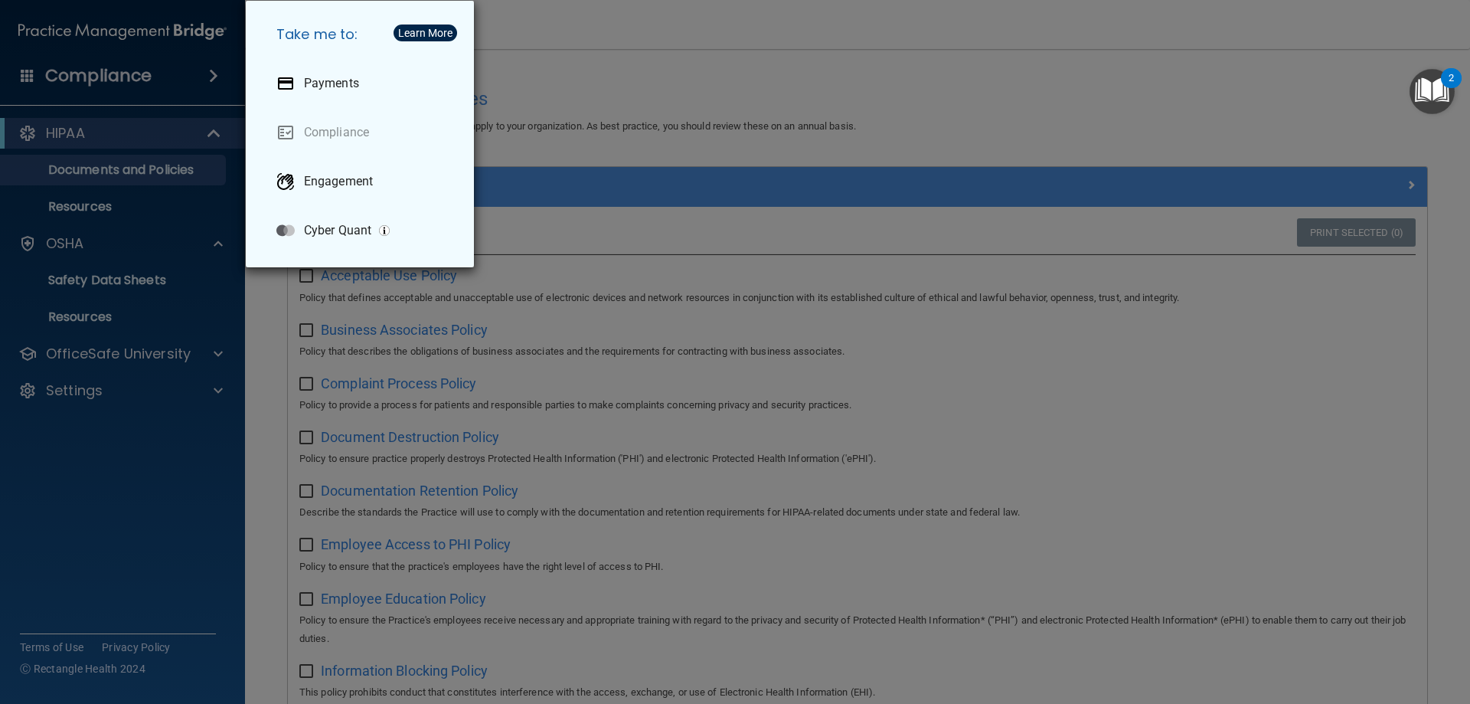
click at [74, 156] on div "Take me to: Payments Compliance Engagement Cyber Quant" at bounding box center [735, 352] width 1470 height 704
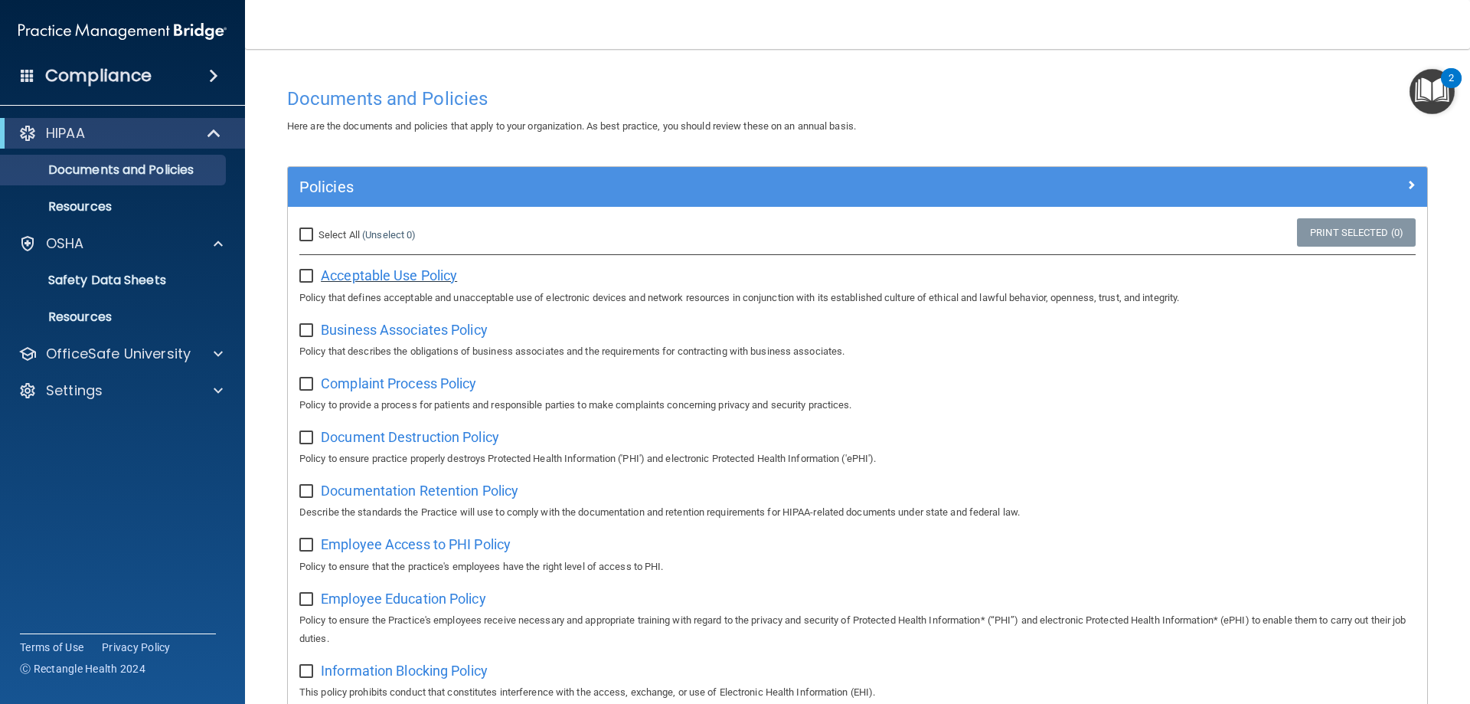
click at [402, 273] on span "Acceptable Use Policy" at bounding box center [389, 275] width 136 height 16
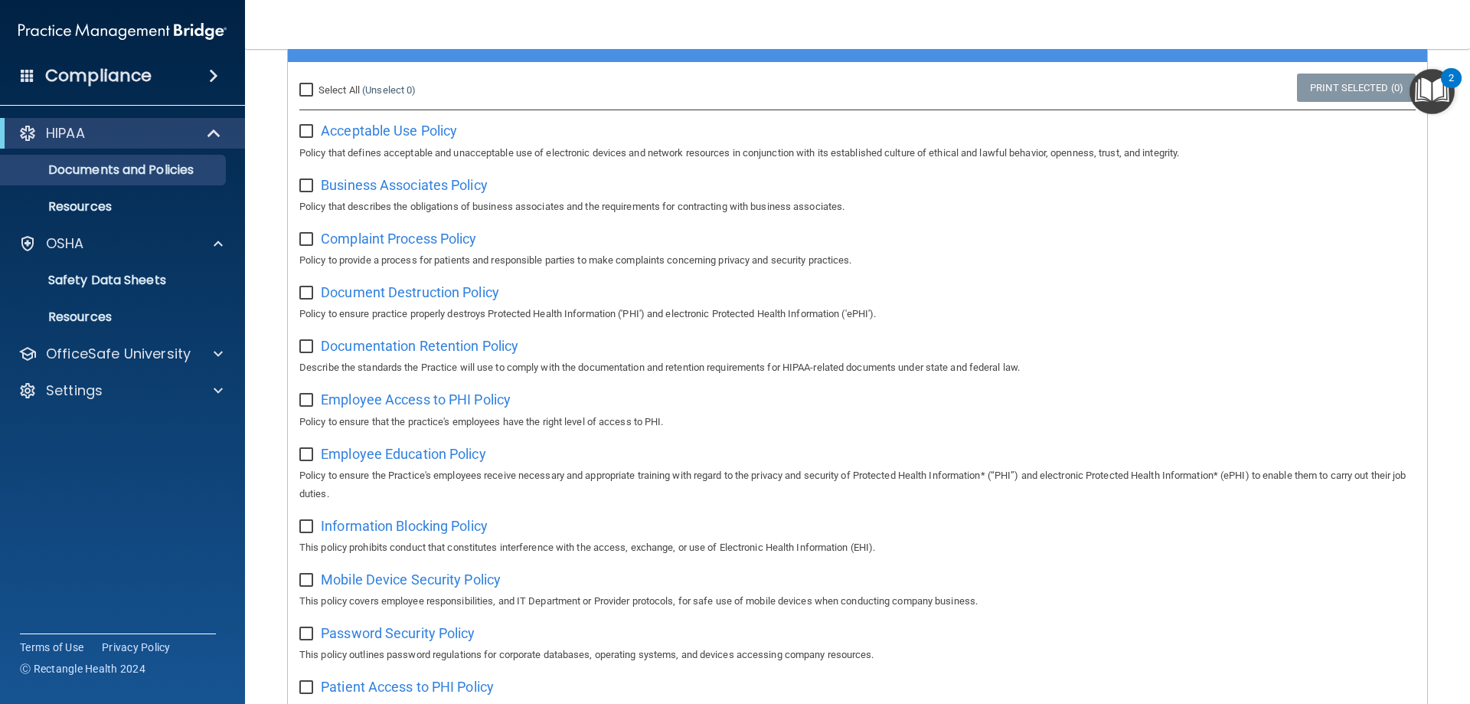
scroll to position [153, 0]
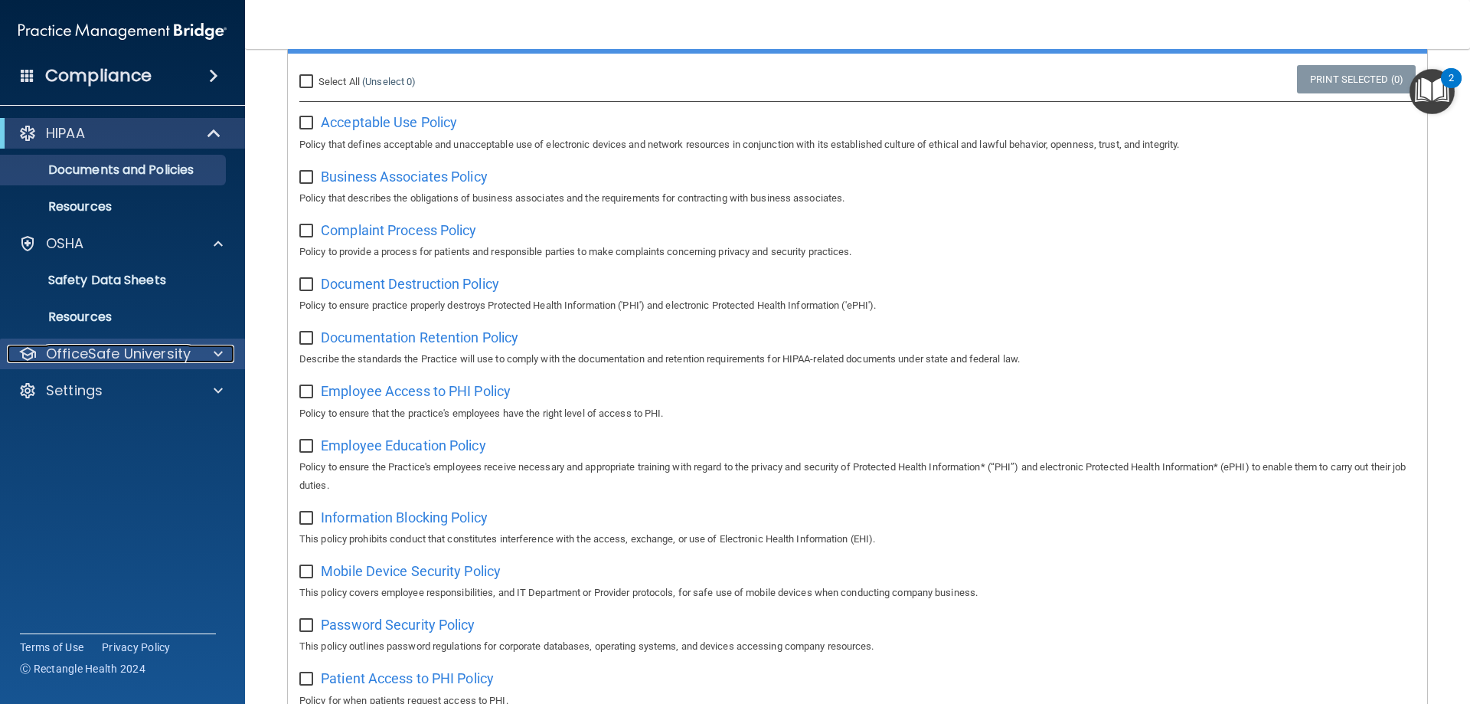
click at [218, 346] on span at bounding box center [218, 354] width 9 height 18
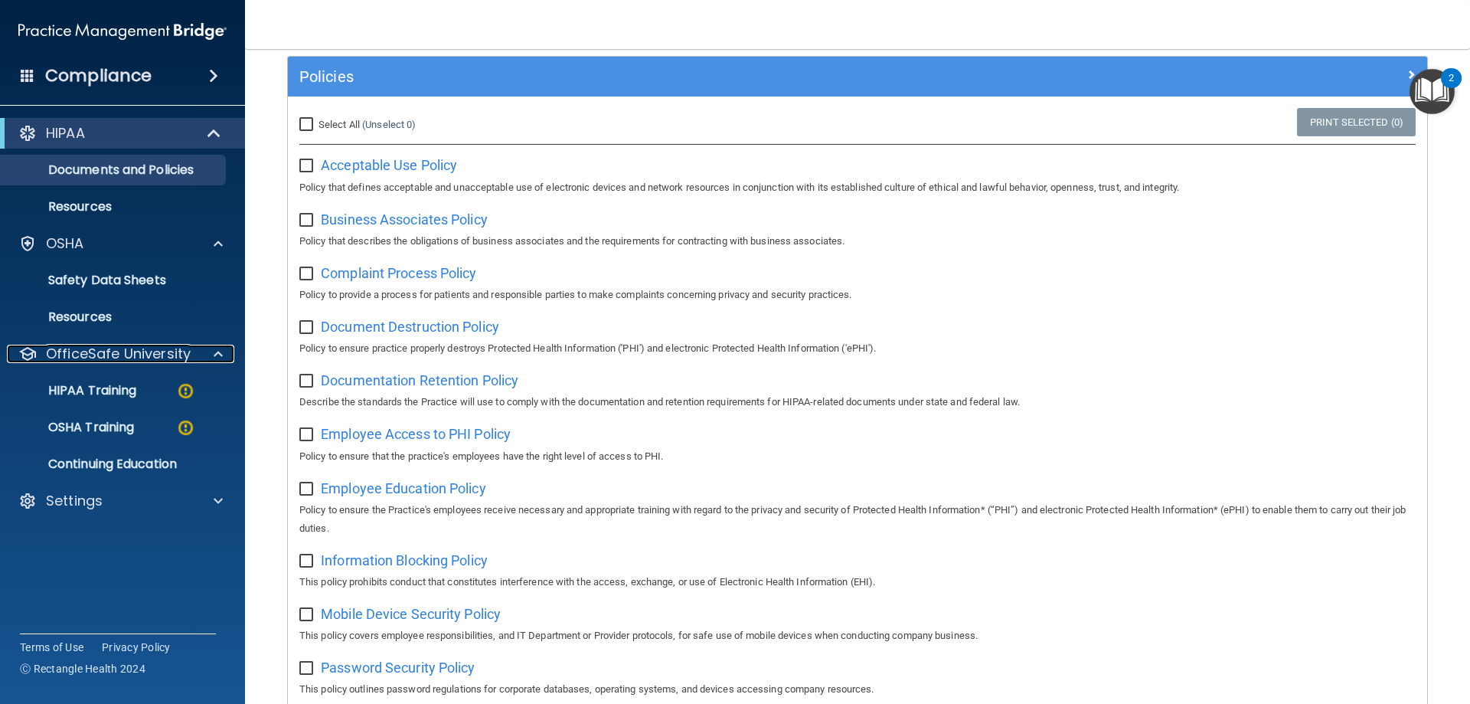
scroll to position [0, 0]
